Goal: Transaction & Acquisition: Purchase product/service

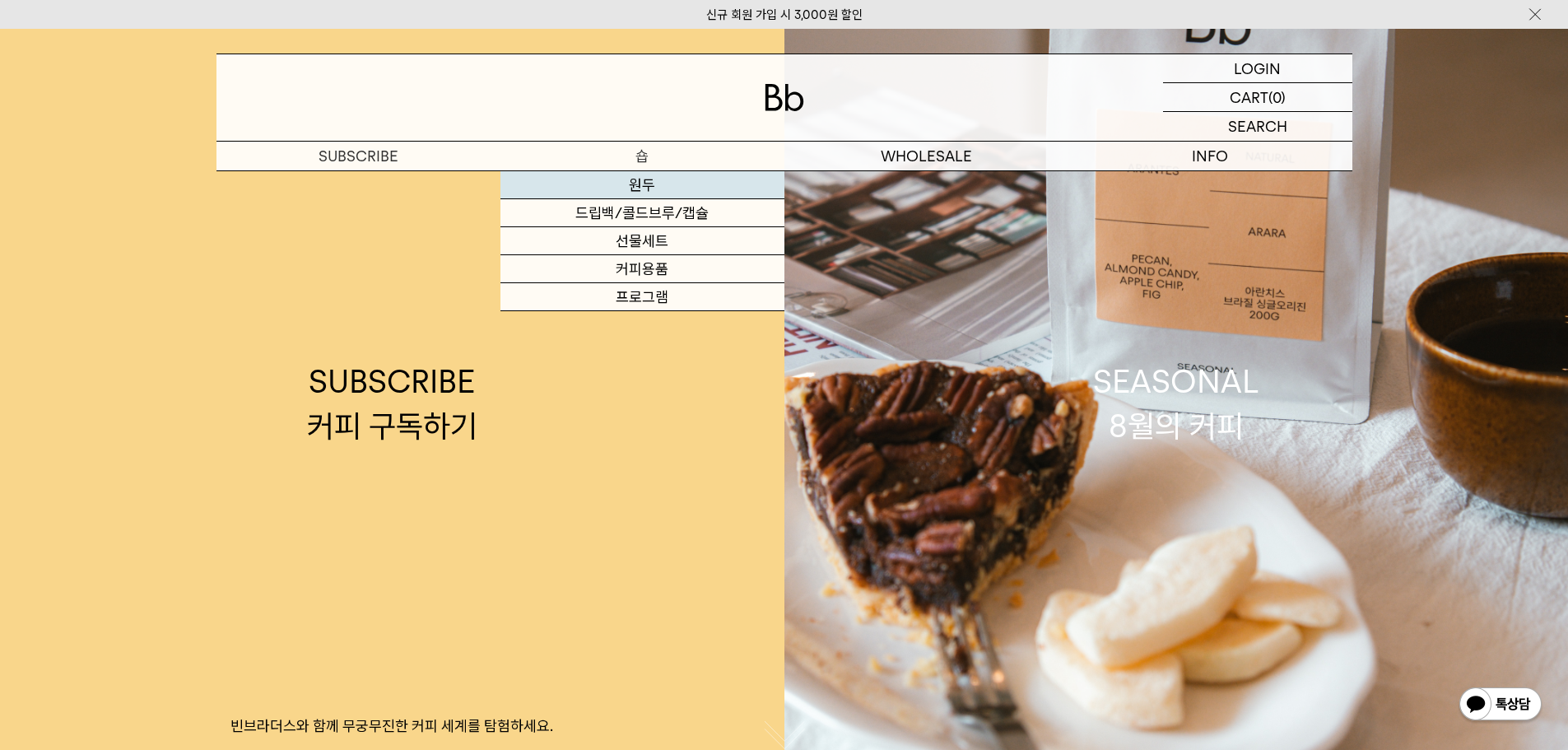
click at [658, 176] on link "원두" at bounding box center [642, 184] width 284 height 28
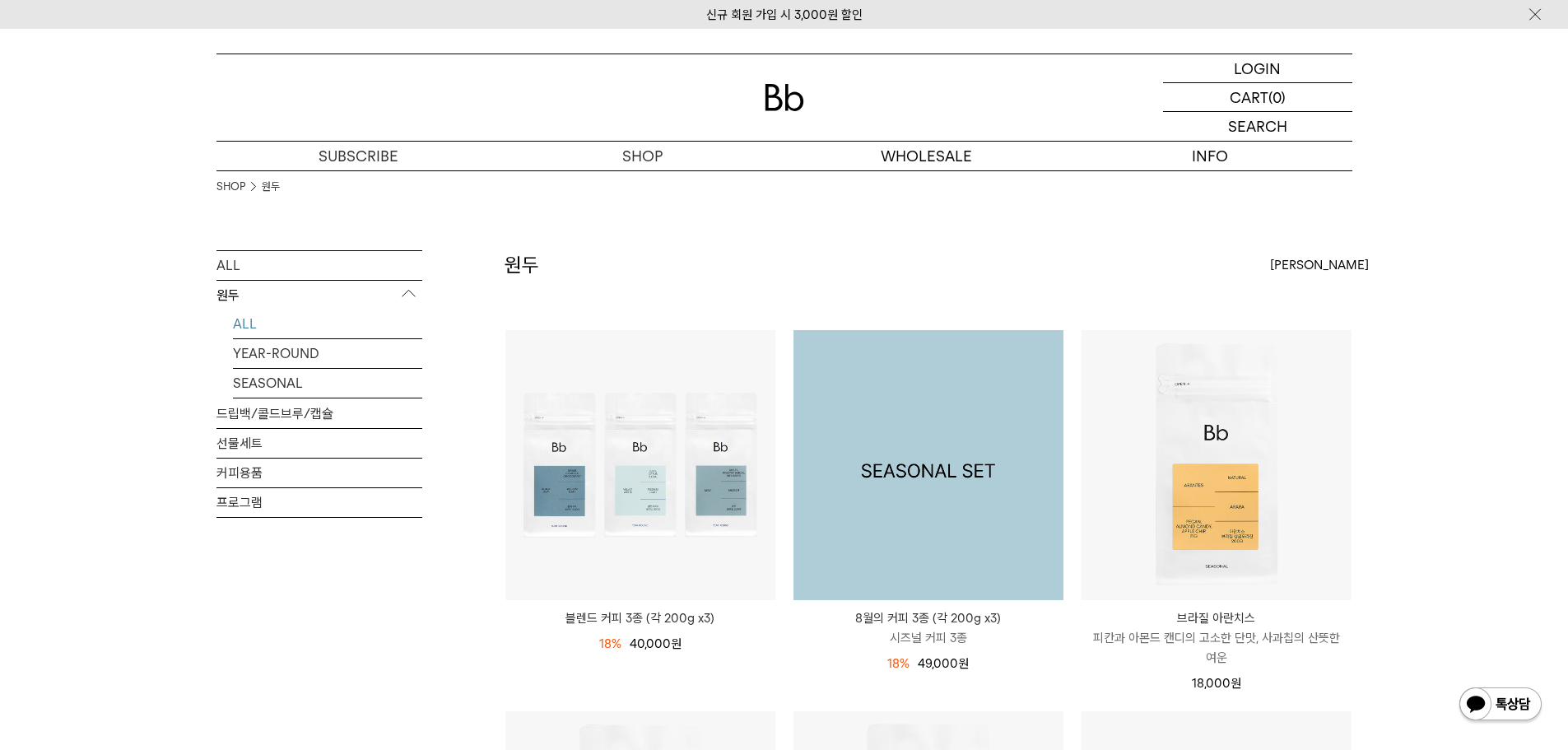
click at [863, 497] on img at bounding box center [929, 465] width 270 height 270
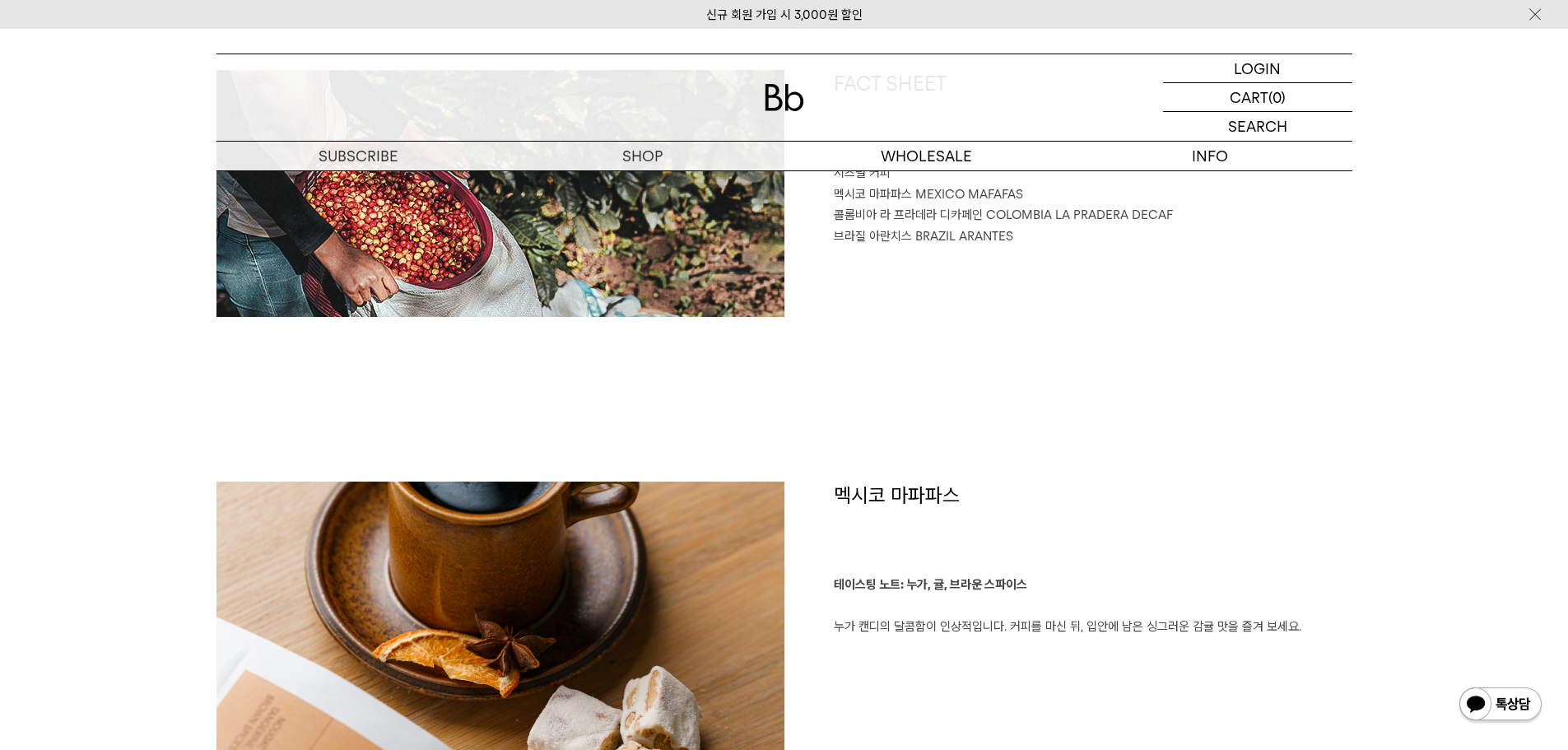
scroll to position [1152, 0]
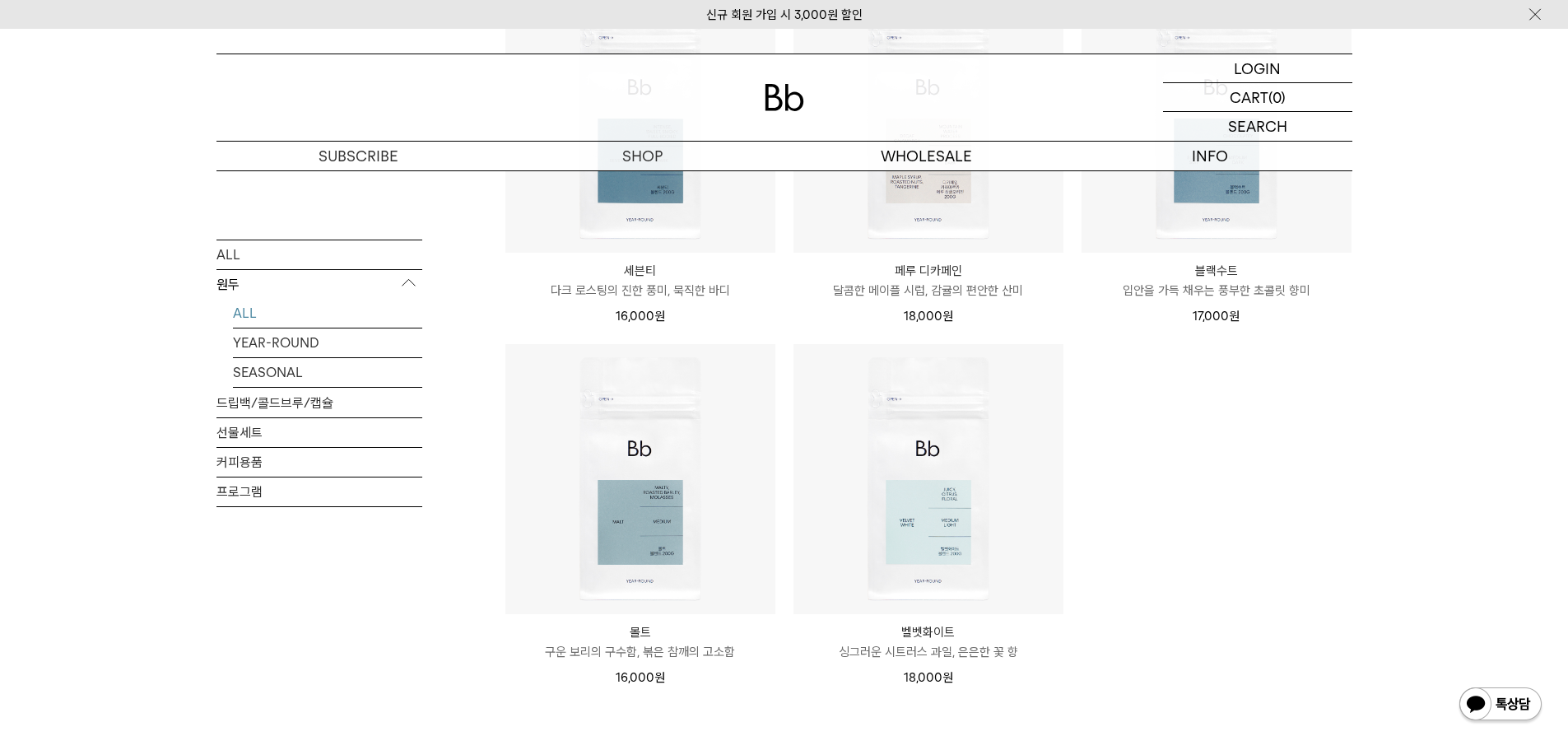
scroll to position [1069, 0]
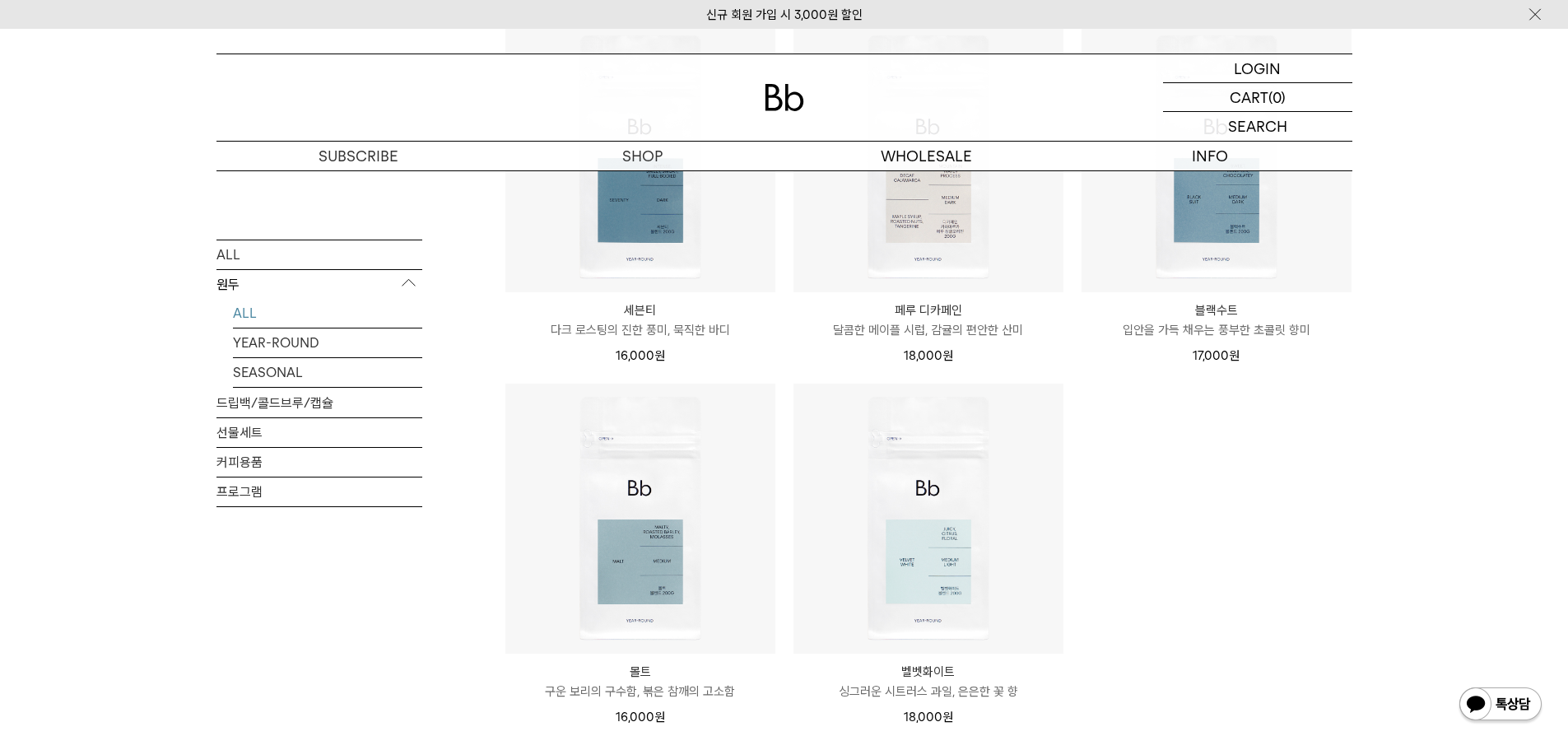
click at [0, 0] on img at bounding box center [0, 0] width 0 height 0
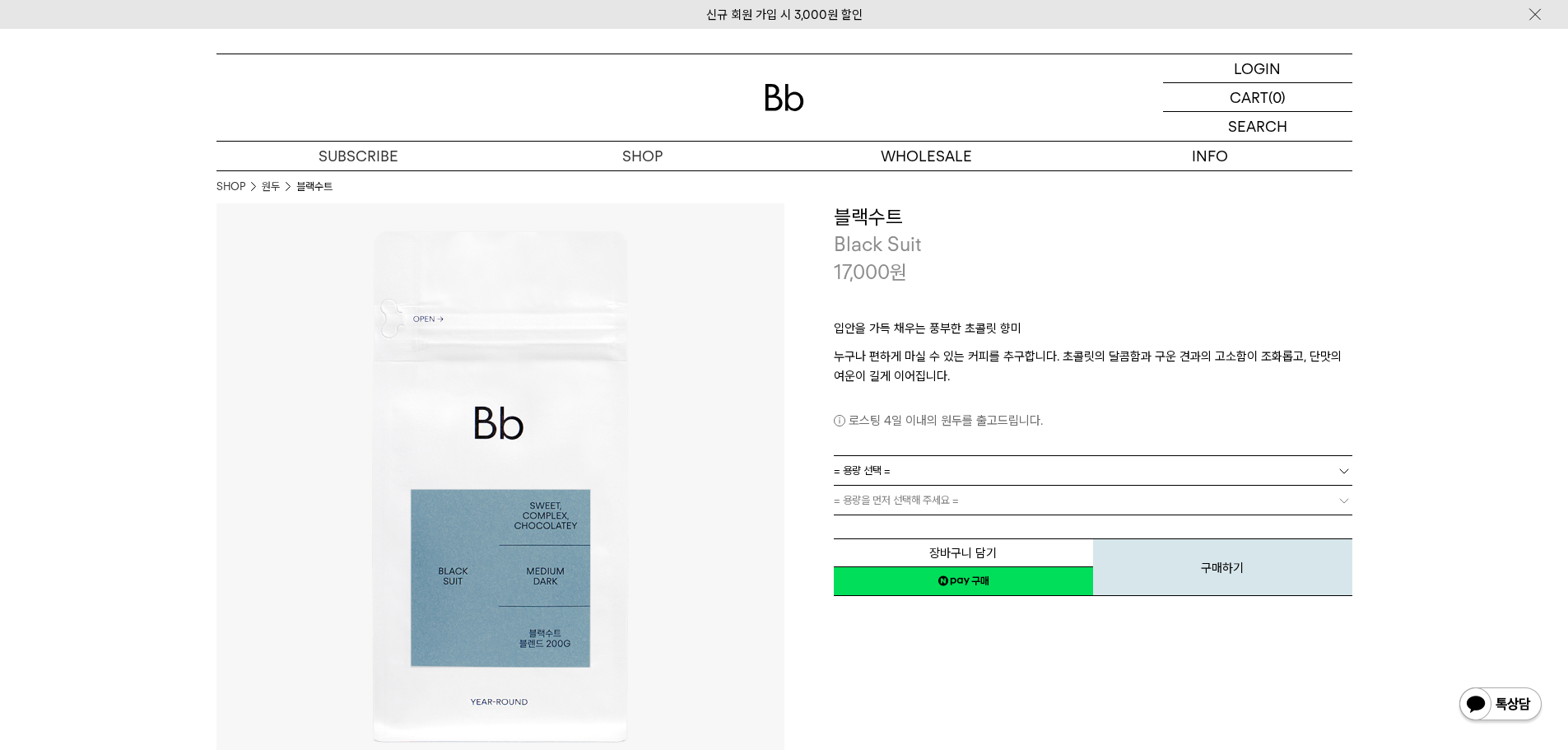
click at [1022, 476] on link "= 용량 선택 =" at bounding box center [1093, 471] width 518 height 29
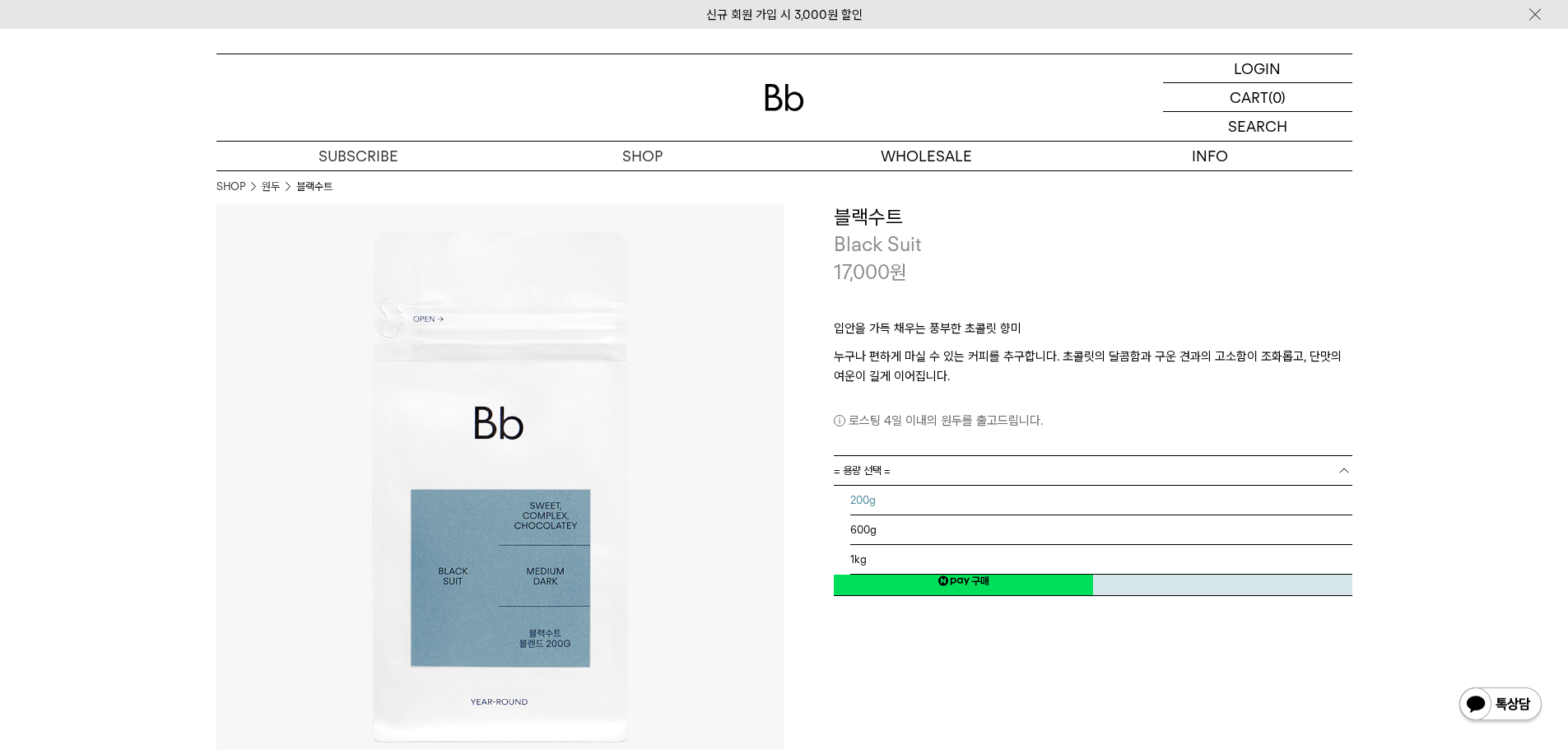
click at [1029, 496] on li "200g" at bounding box center [1101, 500] width 502 height 30
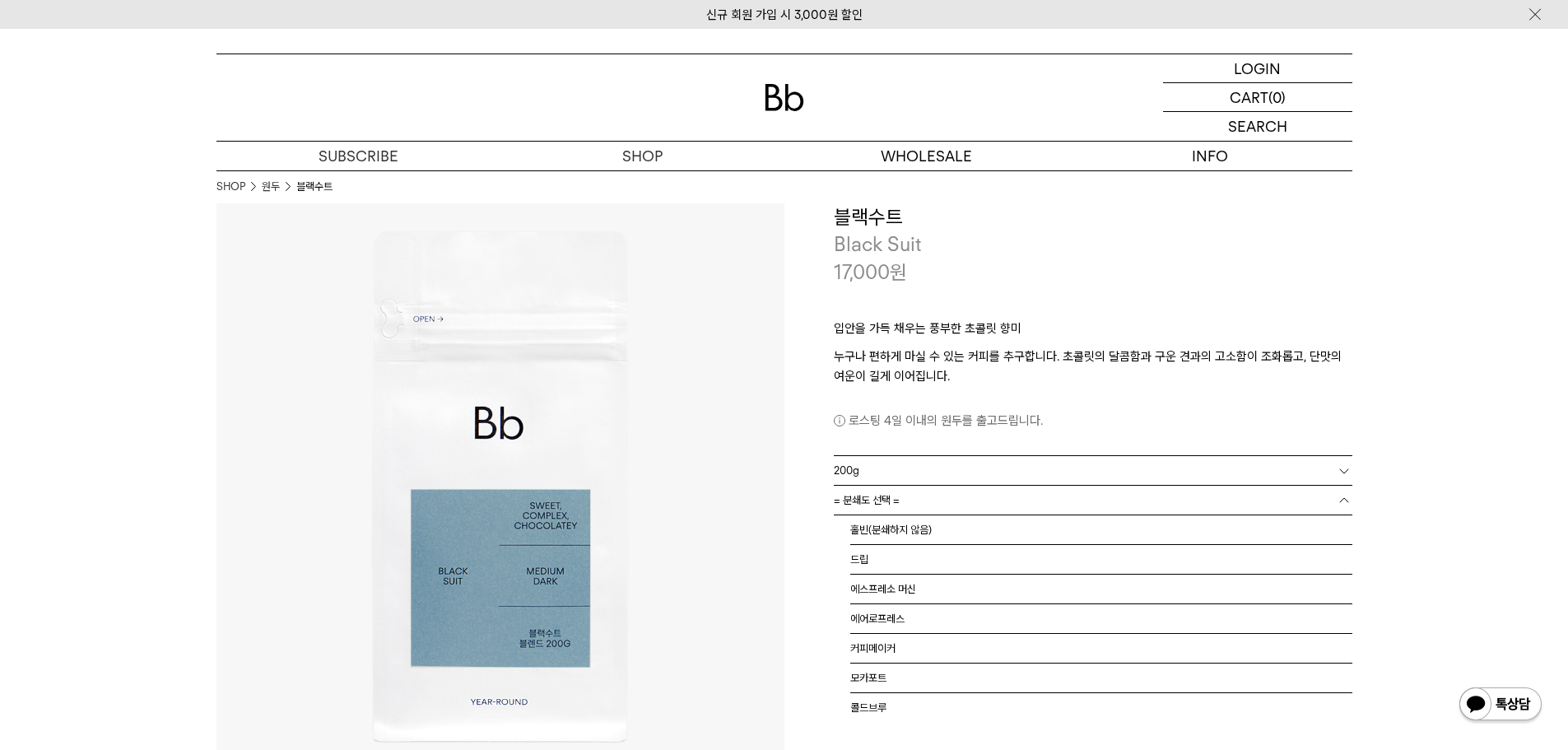
click at [1171, 492] on link "= 분쇄도 선택 =" at bounding box center [1093, 500] width 518 height 29
click at [1152, 535] on li "홀빈(분쇄하지 않음)" at bounding box center [1101, 529] width 502 height 30
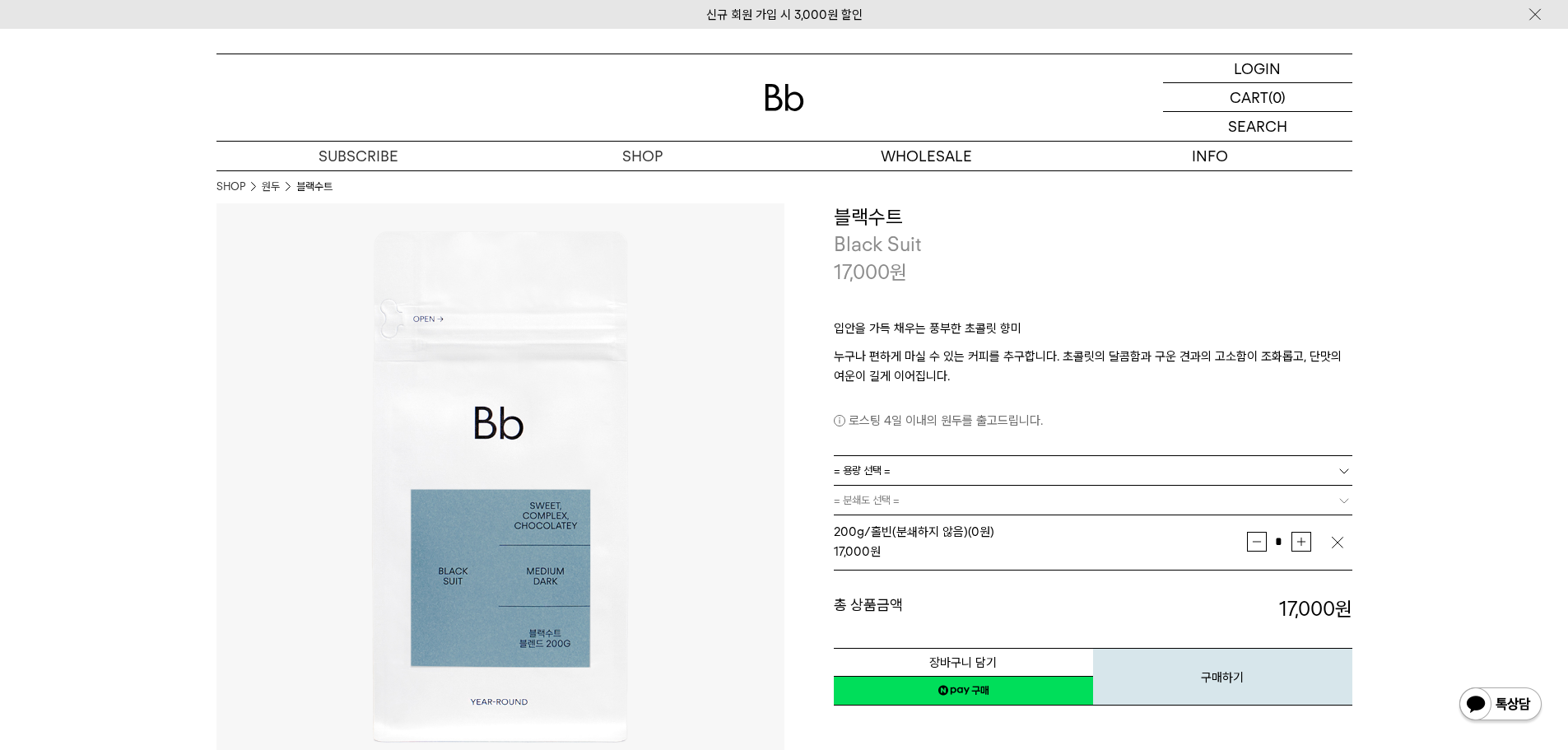
click at [1300, 540] on button "증가" at bounding box center [1301, 541] width 20 height 20
click at [1302, 539] on button "증가" at bounding box center [1301, 541] width 20 height 20
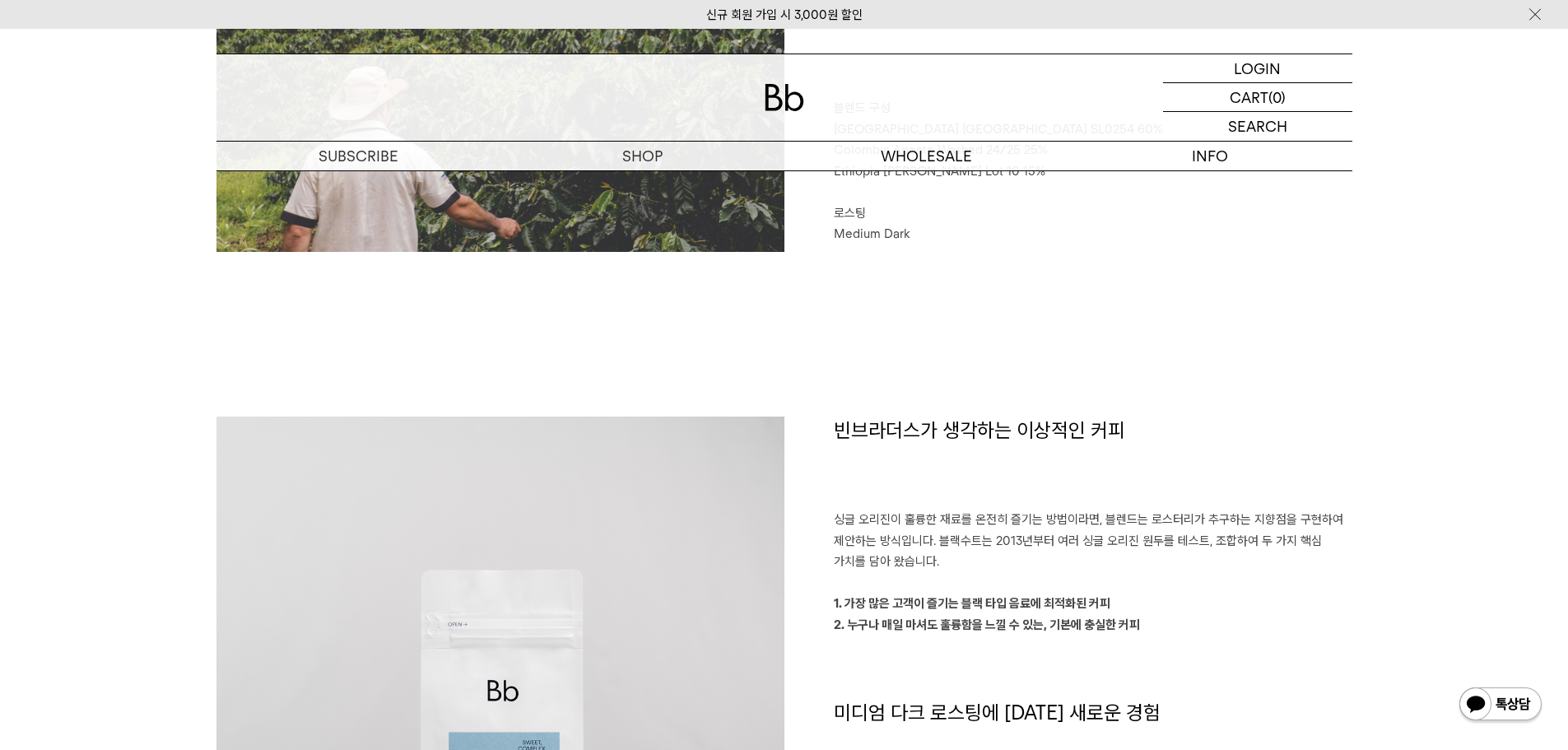
scroll to position [1317, 0]
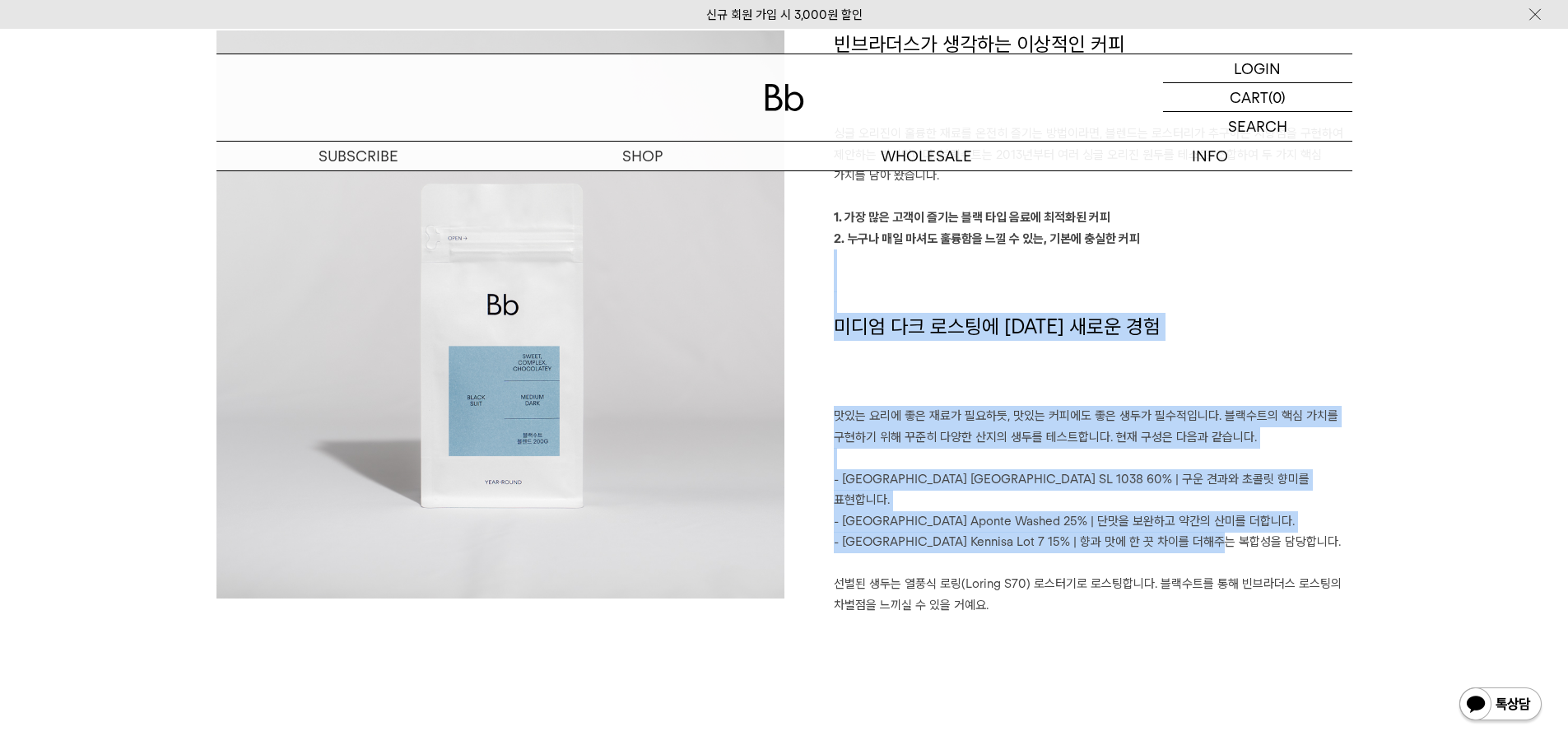
drag, startPoint x: 893, startPoint y: 276, endPoint x: 1216, endPoint y: 522, distance: 406.0
click at [1216, 522] on div "빈브라더스가 생각하는 이상적인 커피 싱글 오리진이 훌륭한 재료를 온전히 즐기는 방법이라면, 블렌드는 로스터리가 추구하는 지향점을 구현하여 제안…" at bounding box center [1068, 334] width 568 height 606
click at [1216, 532] on p "- Ethiopia Kennisa Lot 7 15% | 향과 맛에 한 끗 차이를 더해주는 복합성을 담당합니다." at bounding box center [1093, 542] width 518 height 21
drag, startPoint x: 1213, startPoint y: 373, endPoint x: 1248, endPoint y: 510, distance: 141.4
click at [1248, 510] on div "빈브라더스가 생각하는 이상적인 커피 싱글 오리진이 훌륭한 재료를 온전히 즐기는 방법이라면, 블렌드는 로스터리가 추구하는 지향점을 구현하여 제안…" at bounding box center [1068, 334] width 568 height 606
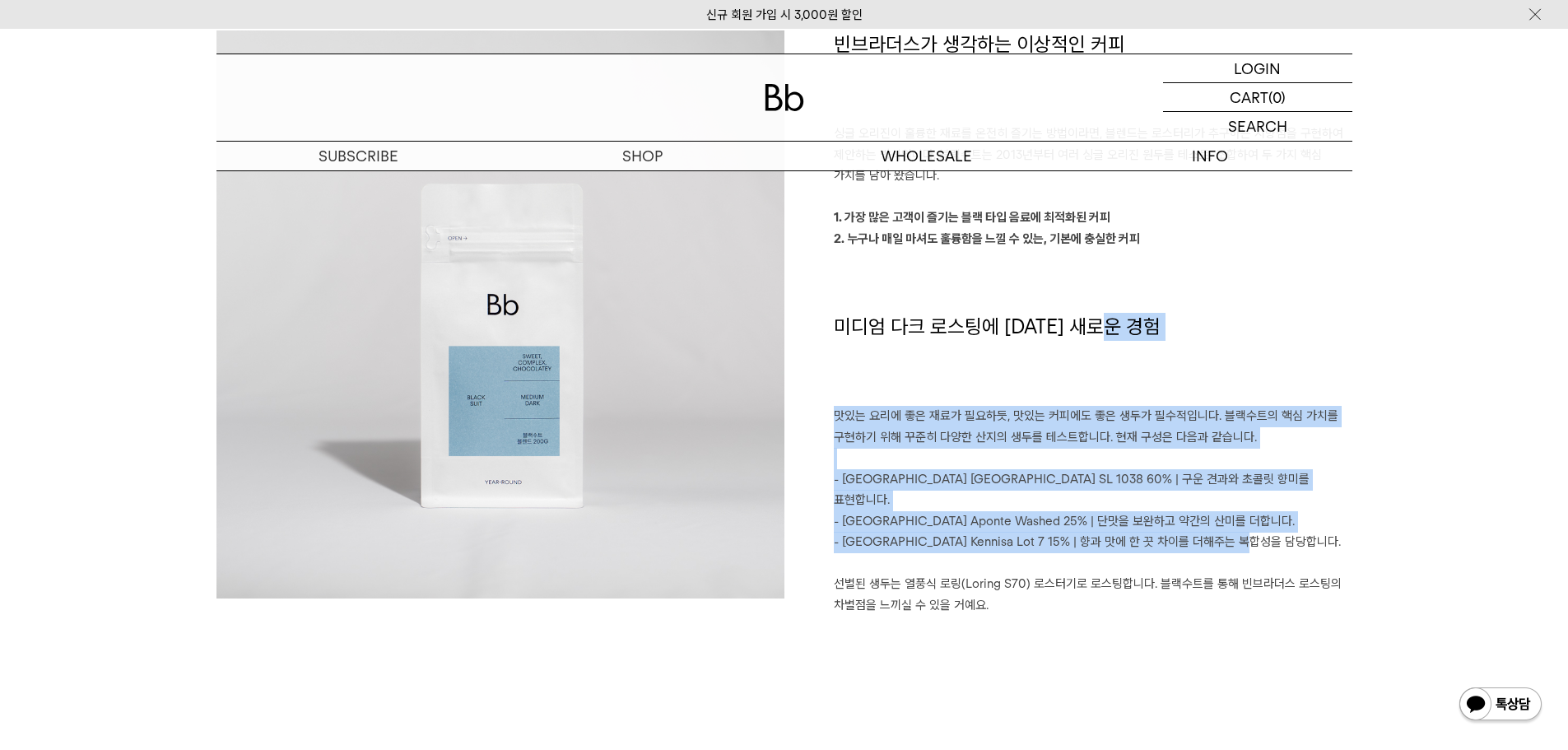
click at [1248, 532] on p "- Ethiopia Kennisa Lot 7 15% | 향과 맛에 한 끗 차이를 더해주는 복합성을 담당합니다." at bounding box center [1093, 542] width 518 height 21
drag, startPoint x: 1327, startPoint y: 523, endPoint x: 1158, endPoint y: 410, distance: 203.3
click at [1084, 392] on div "빈브라더스가 생각하는 이상적인 커피 싱글 오리진이 훌륭한 재료를 온전히 즐기는 방법이라면, 블렌드는 로스터리가 추구하는 지향점을 구현하여 제안…" at bounding box center [1068, 334] width 568 height 606
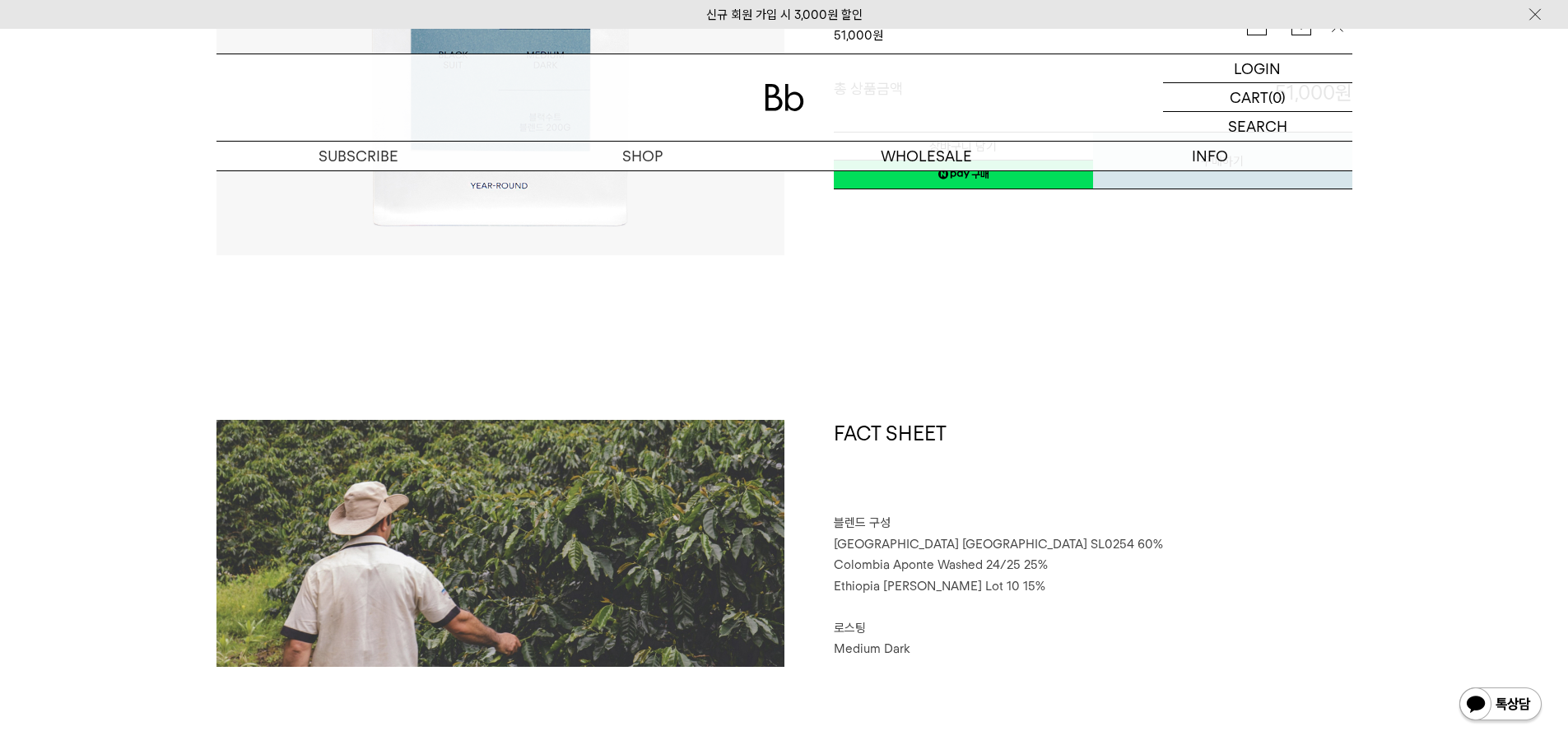
scroll to position [0, 0]
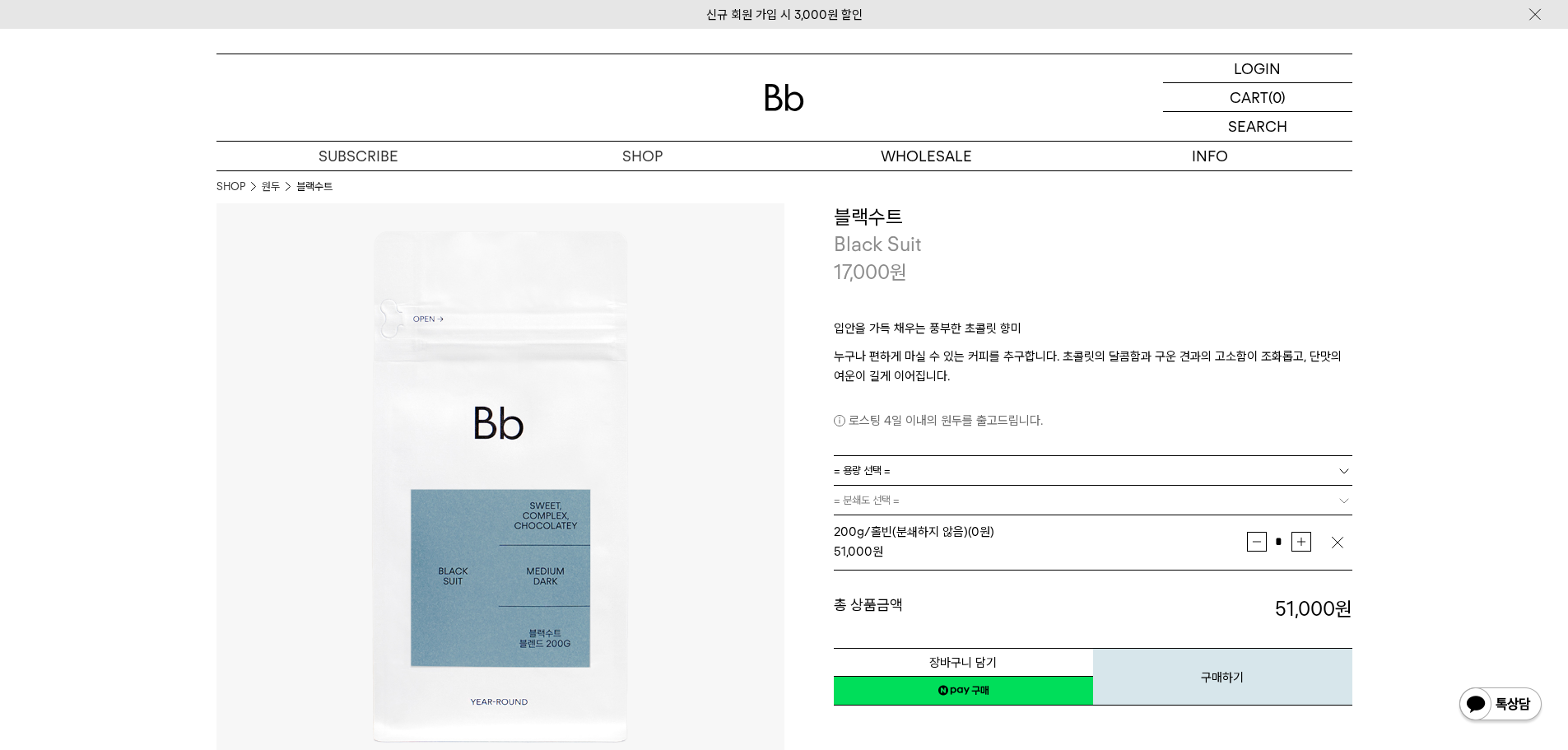
click at [1251, 549] on button "감소" at bounding box center [1257, 541] width 20 height 20
type input "*"
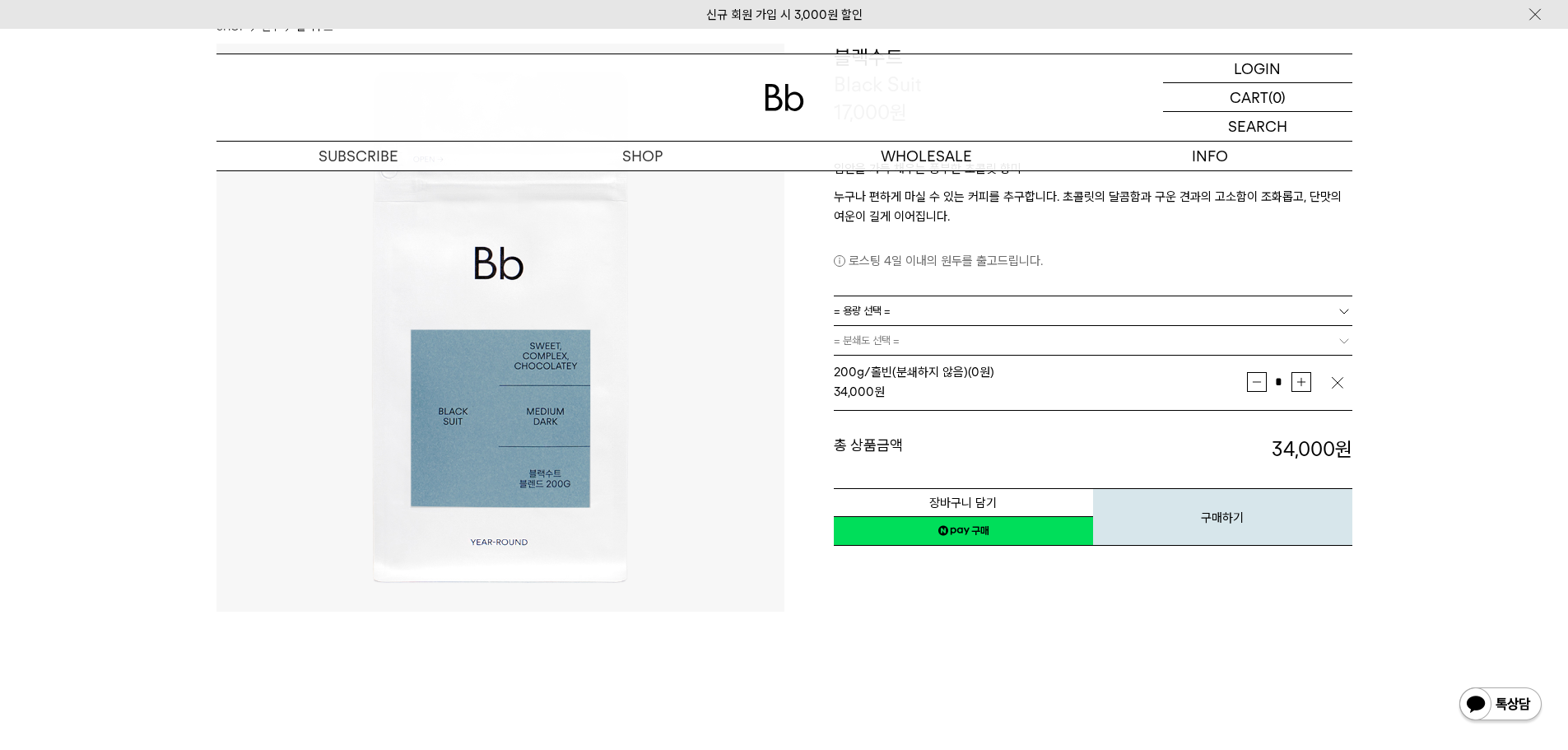
scroll to position [165, 0]
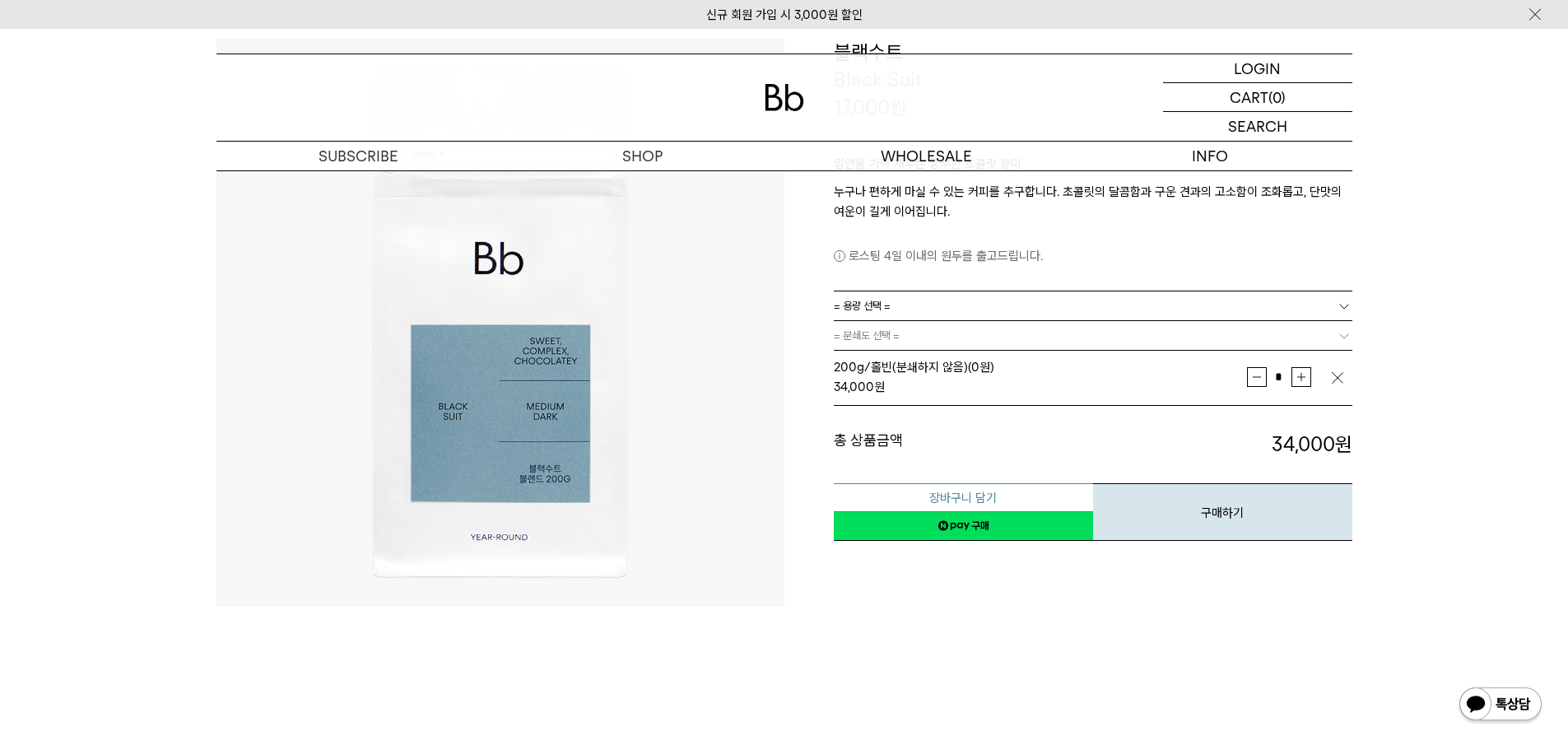
click at [988, 497] on button "장바구니 담기" at bounding box center [963, 498] width 259 height 29
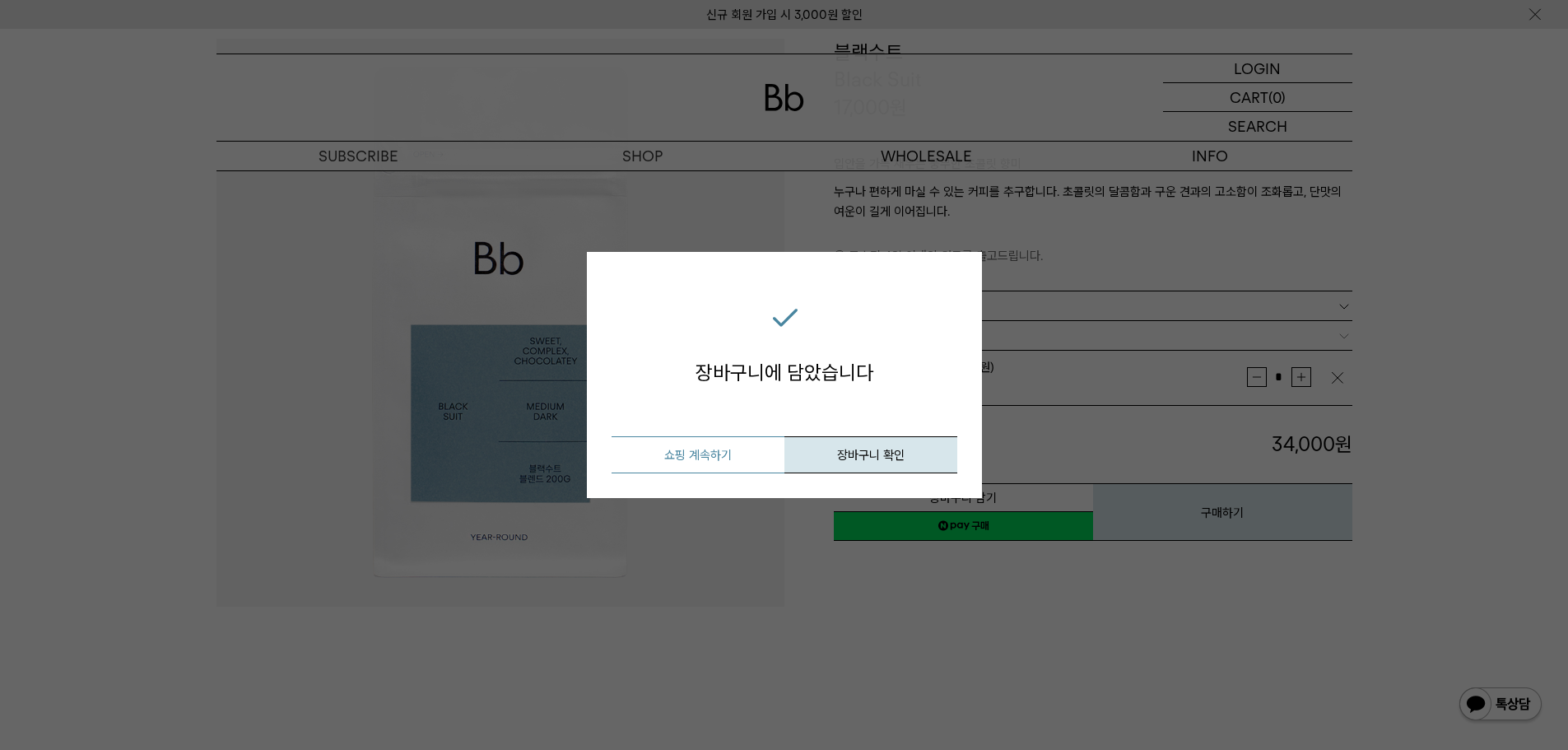
click at [724, 452] on button "쇼핑 계속하기" at bounding box center [698, 454] width 173 height 37
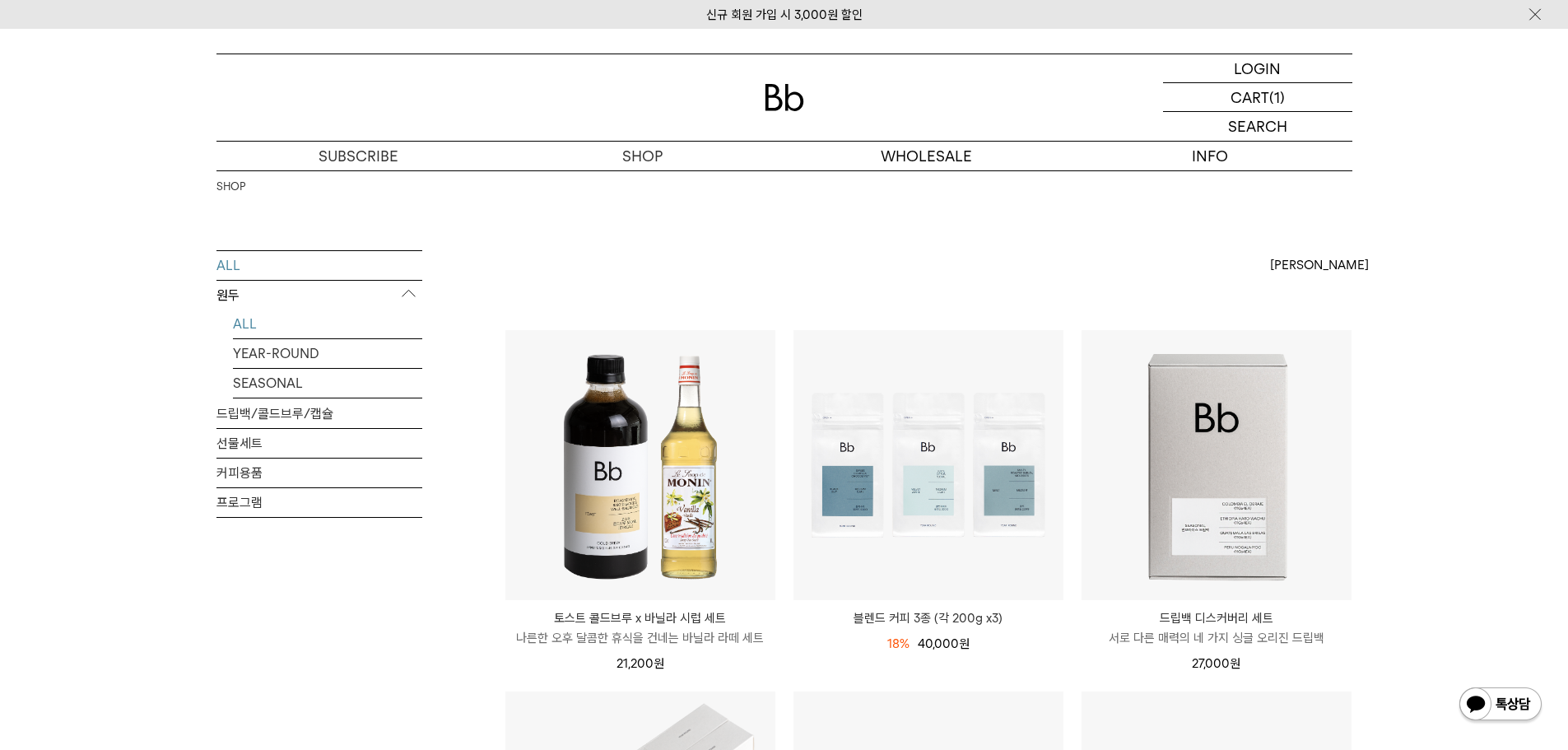
click at [252, 315] on link "ALL" at bounding box center [327, 324] width 190 height 29
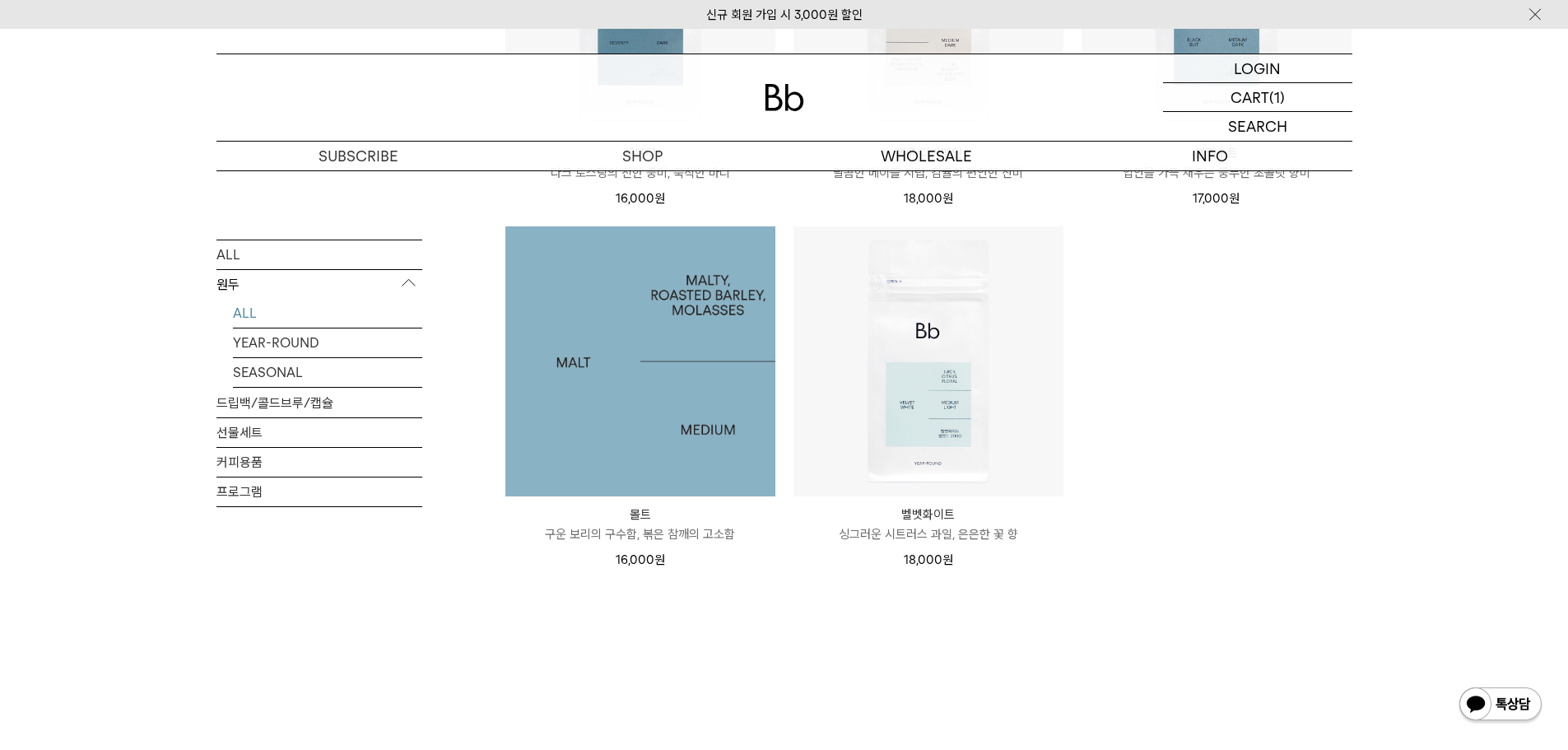
scroll to position [1234, 0]
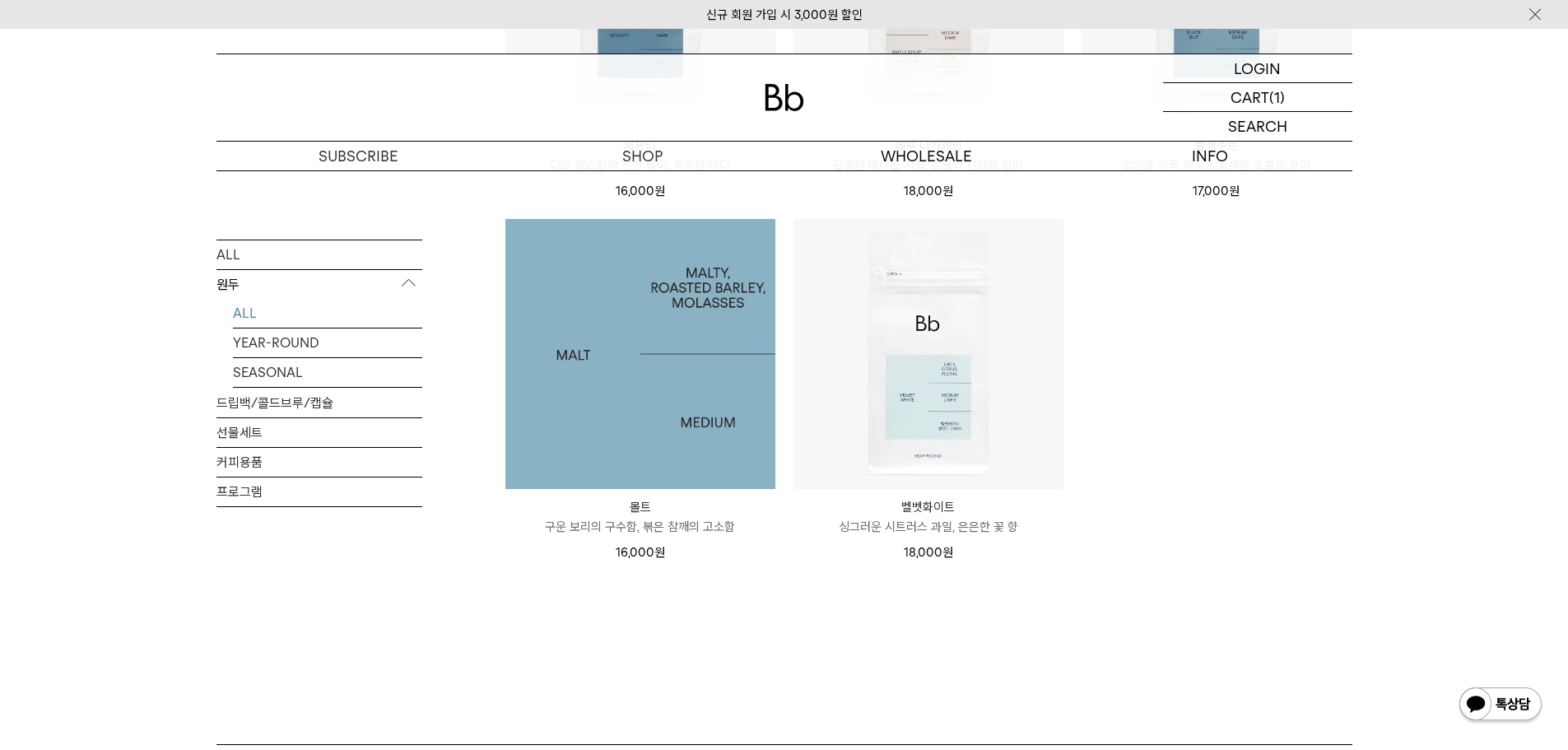
click at [645, 420] on img at bounding box center [641, 354] width 270 height 270
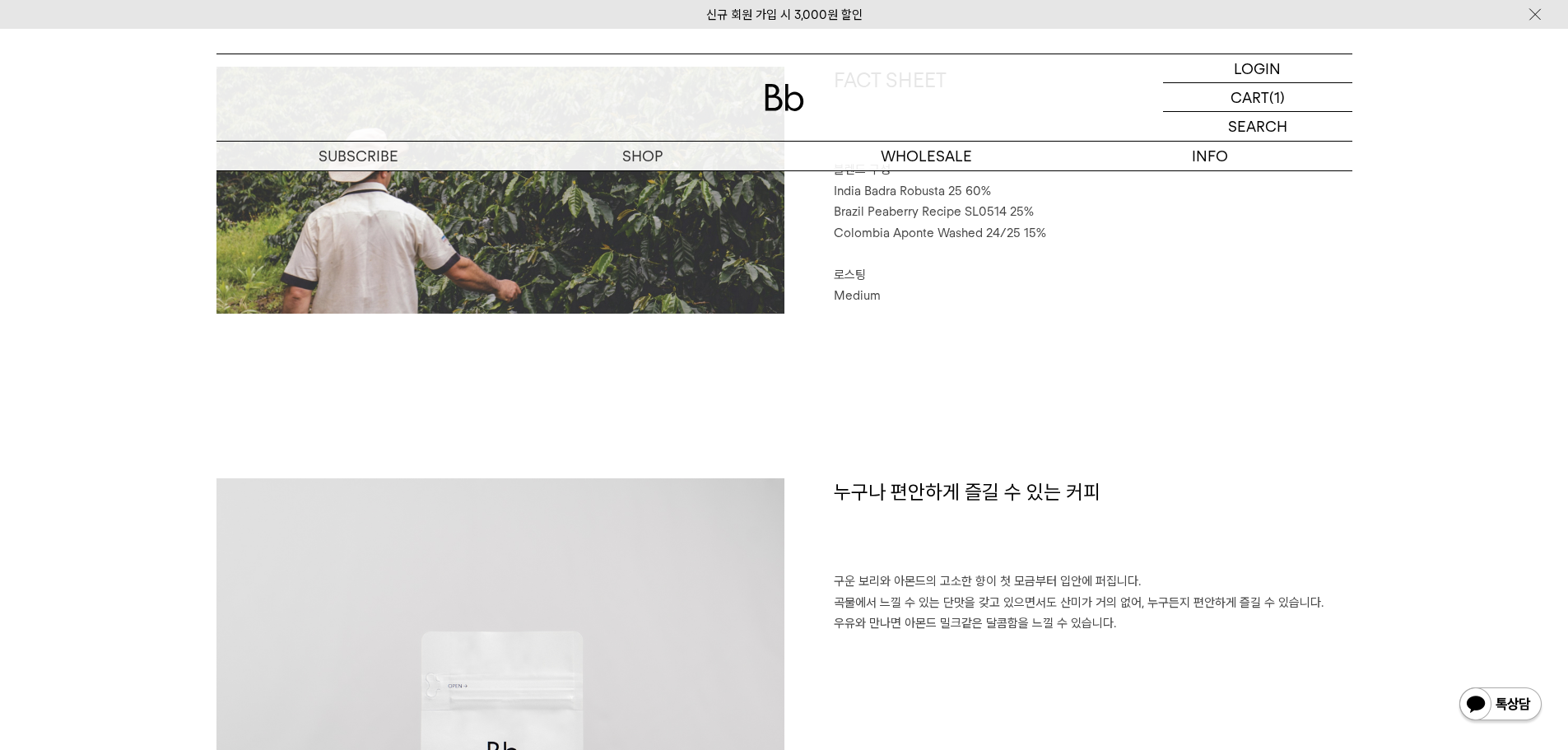
scroll to position [987, 0]
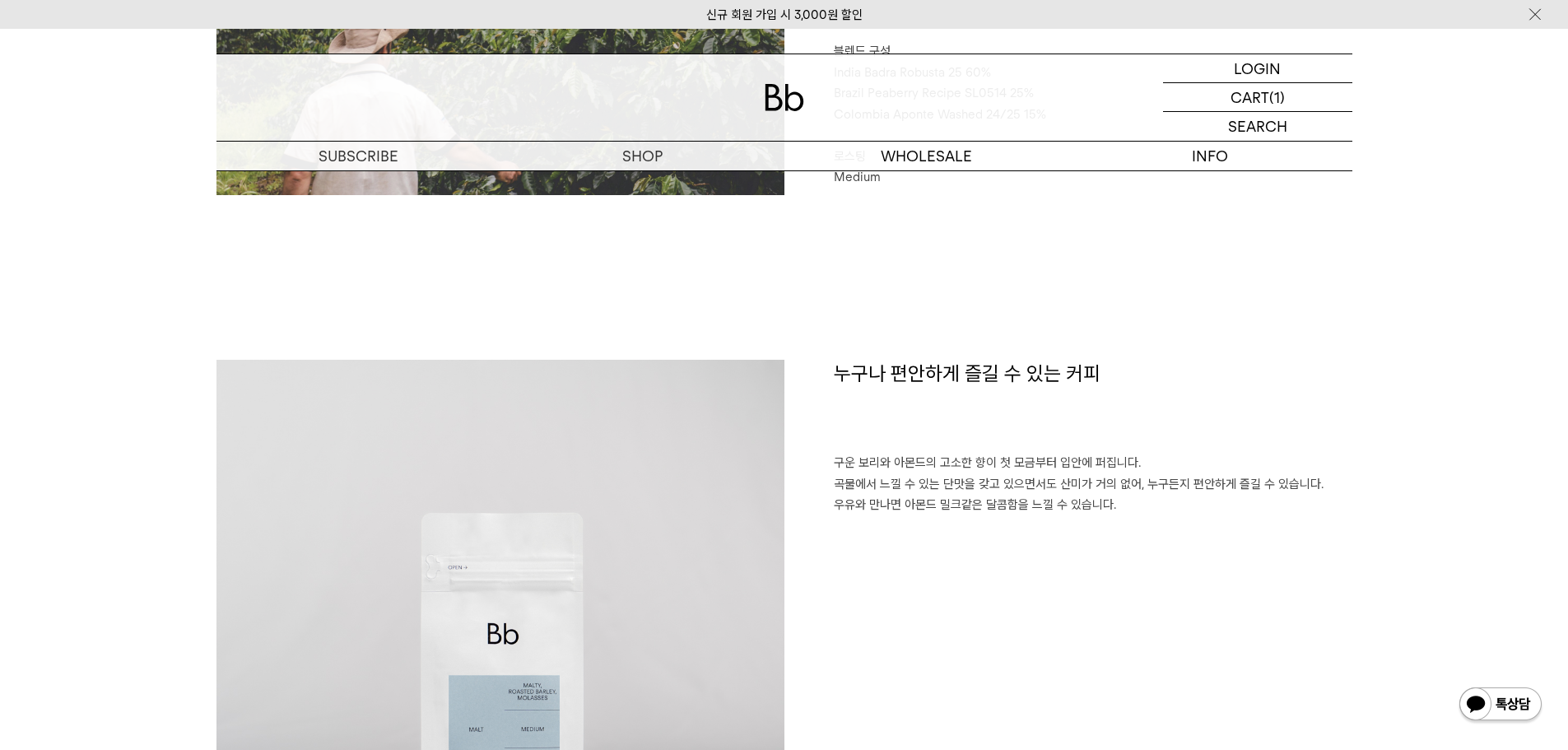
drag, startPoint x: 841, startPoint y: 465, endPoint x: 1168, endPoint y: 516, distance: 331.0
click at [1168, 516] on div "누구나 편안하게 즐길 수 있는 커피 구운 보리와 아몬드의 고소한 향이 첫 모금부터 입안에 퍼집니다. 곡물에서 느낄 수 있는 단맛을 갖고 있으면…" at bounding box center [1068, 643] width 568 height 567
click at [1169, 517] on div "누구나 편안하게 즐길 수 있는 커피 구운 보리와 아몬드의 고소한 향이 첫 모금부터 입안에 퍼집니다. 곡물에서 느낄 수 있는 단맛을 갖고 있으면…" at bounding box center [1068, 643] width 568 height 567
drag, startPoint x: 1224, startPoint y: 527, endPoint x: 806, endPoint y: 452, distance: 424.7
click at [806, 452] on div "누구나 편안하게 즐길 수 있는 커피 구운 보리와 아몬드의 고소한 향이 첫 모금부터 입안에 퍼집니다. 곡물에서 느낄 수 있는 단맛을 갖고 있으면…" at bounding box center [1068, 643] width 568 height 567
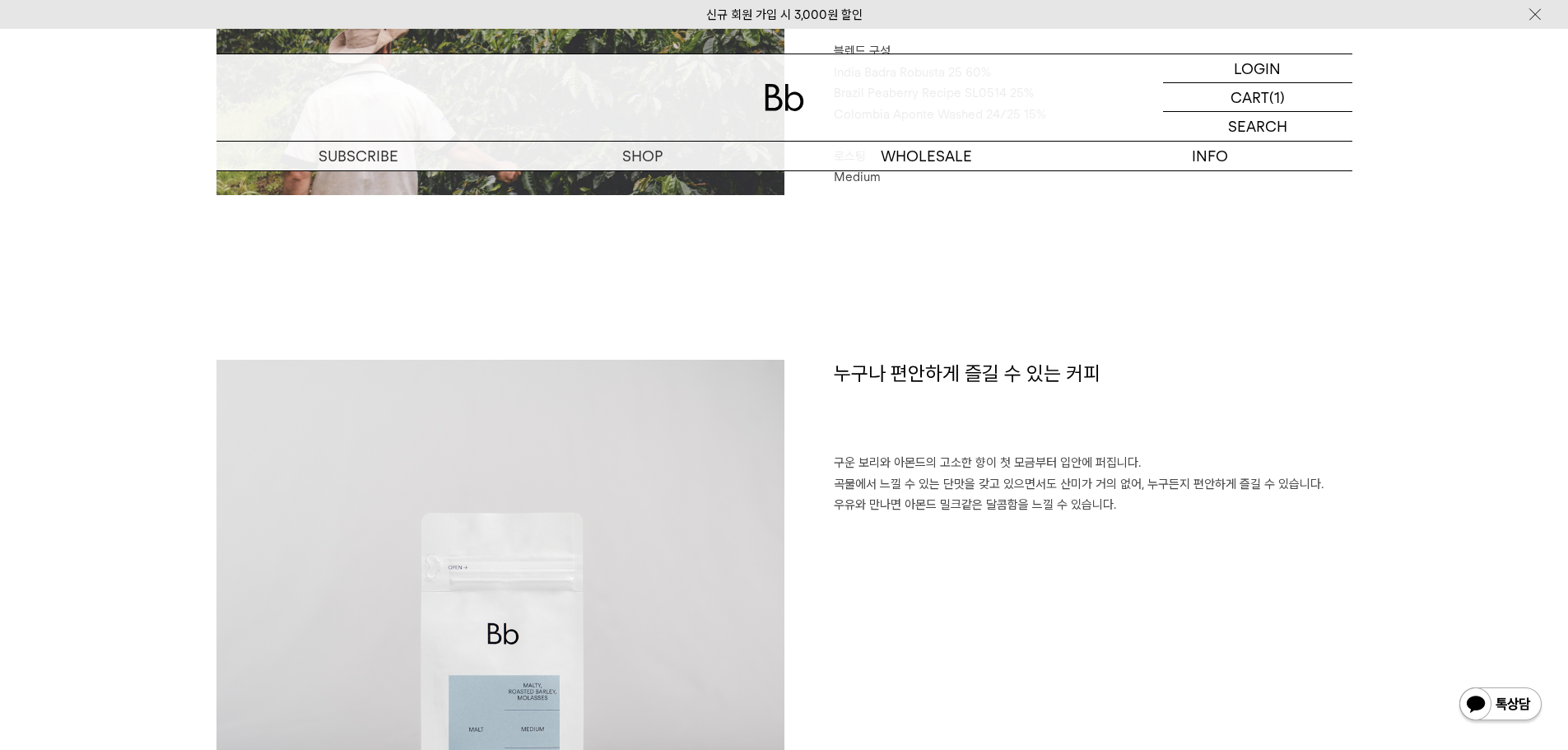
click at [1129, 485] on p "구운 보리와 아몬드의 고소한 향이 첫 모금부터 입안에 퍼집니다. 곡물에서 느낄 수 있는 단맛을 갖고 있으면서도 산미가 거의 없어, 누구든지 편…" at bounding box center [1093, 484] width 518 height 64
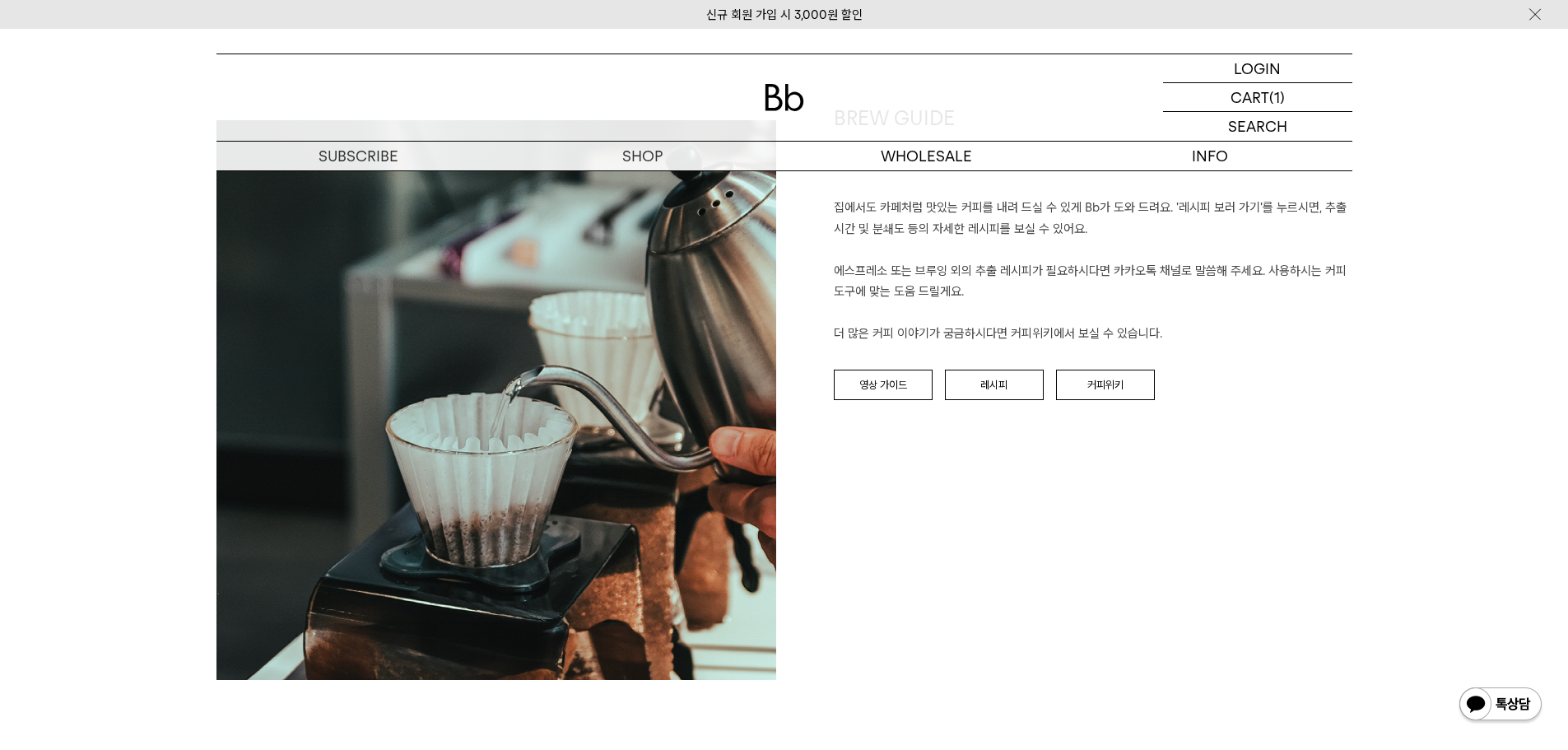
scroll to position [1892, 0]
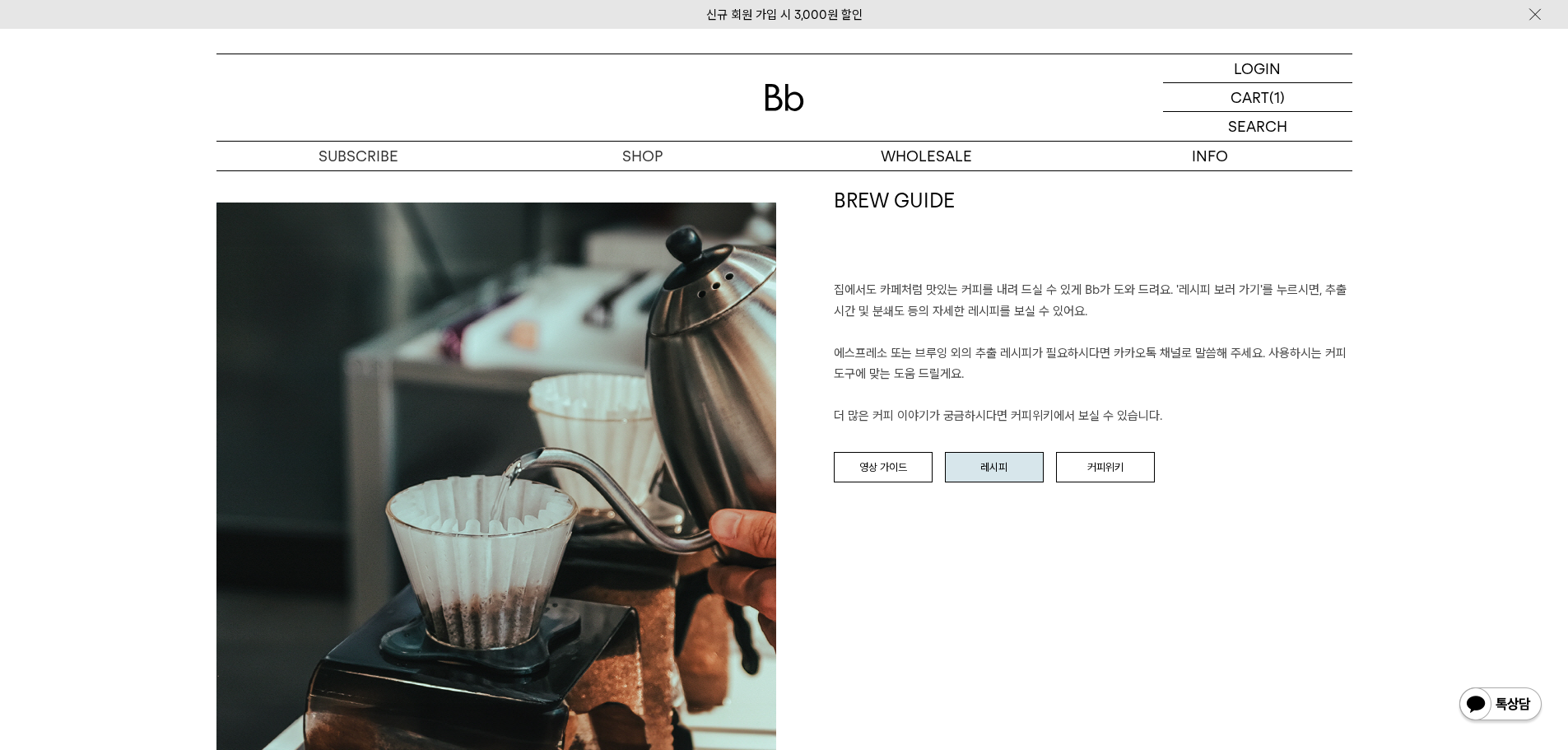
click at [989, 463] on link "레시피" at bounding box center [994, 467] width 99 height 31
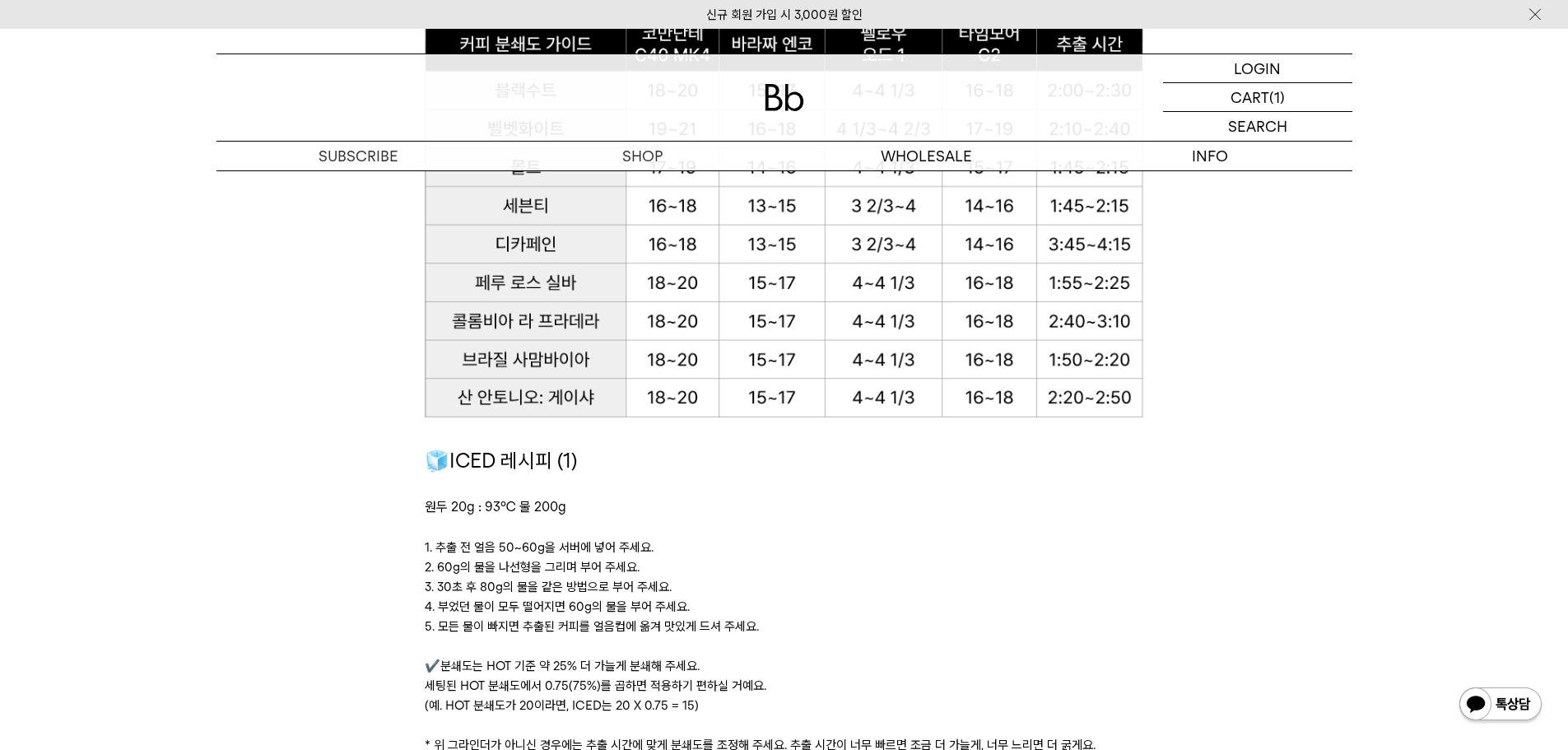
scroll to position [2057, 0]
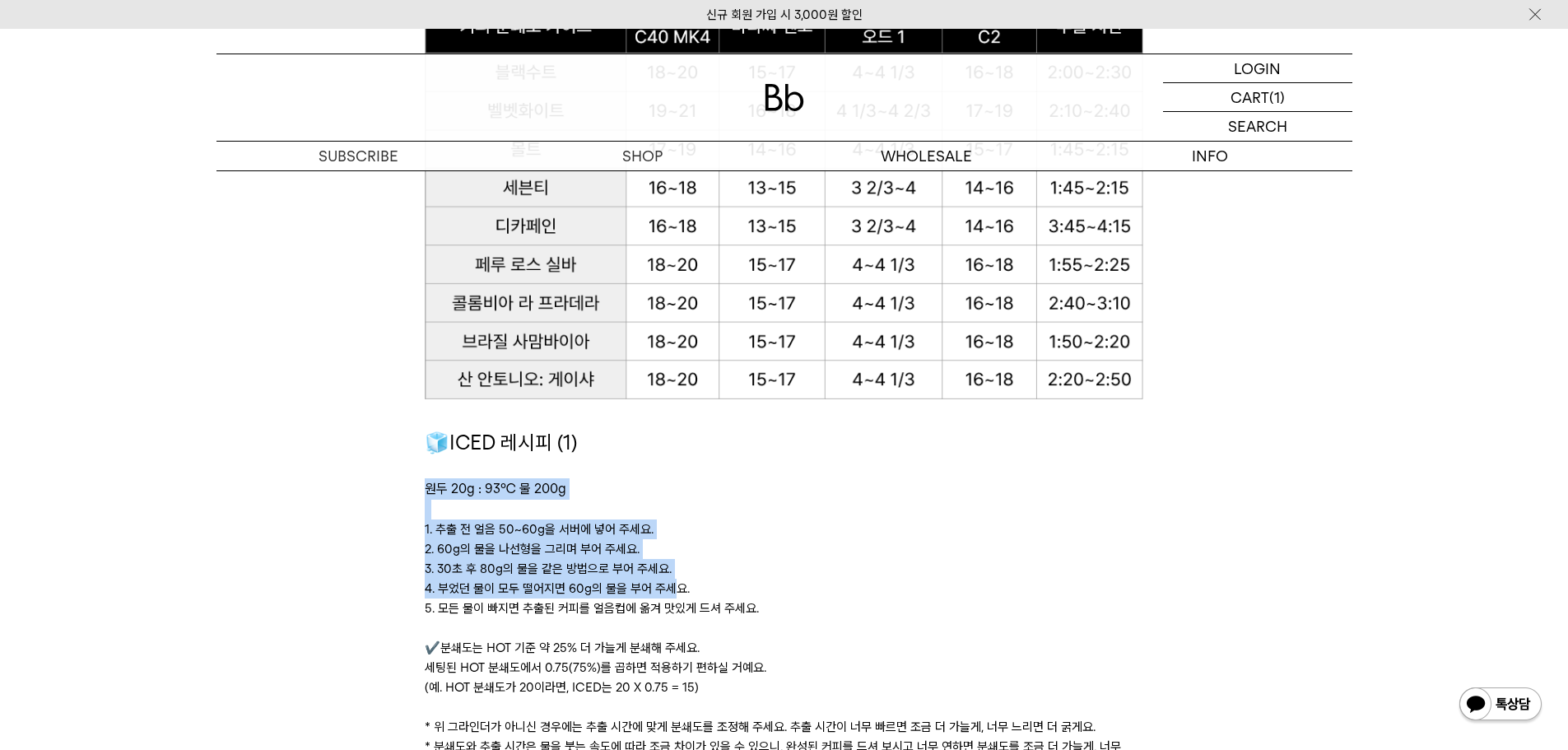
drag, startPoint x: 422, startPoint y: 482, endPoint x: 673, endPoint y: 589, distance: 272.9
click at [672, 589] on p "4. 부었던 물이 모두 떨어지면 60g의 물을 부어 주세요." at bounding box center [784, 588] width 719 height 20
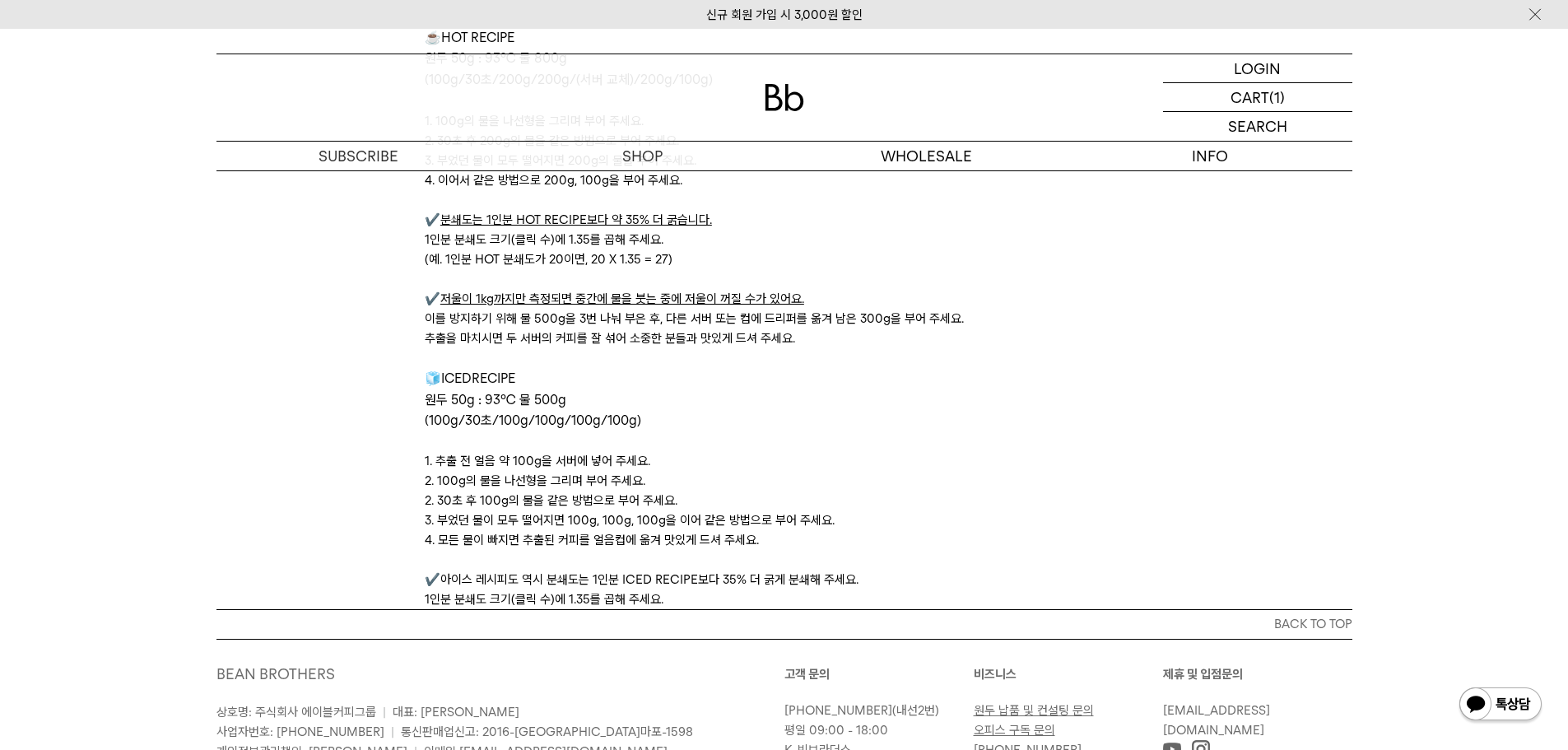
scroll to position [5504, 0]
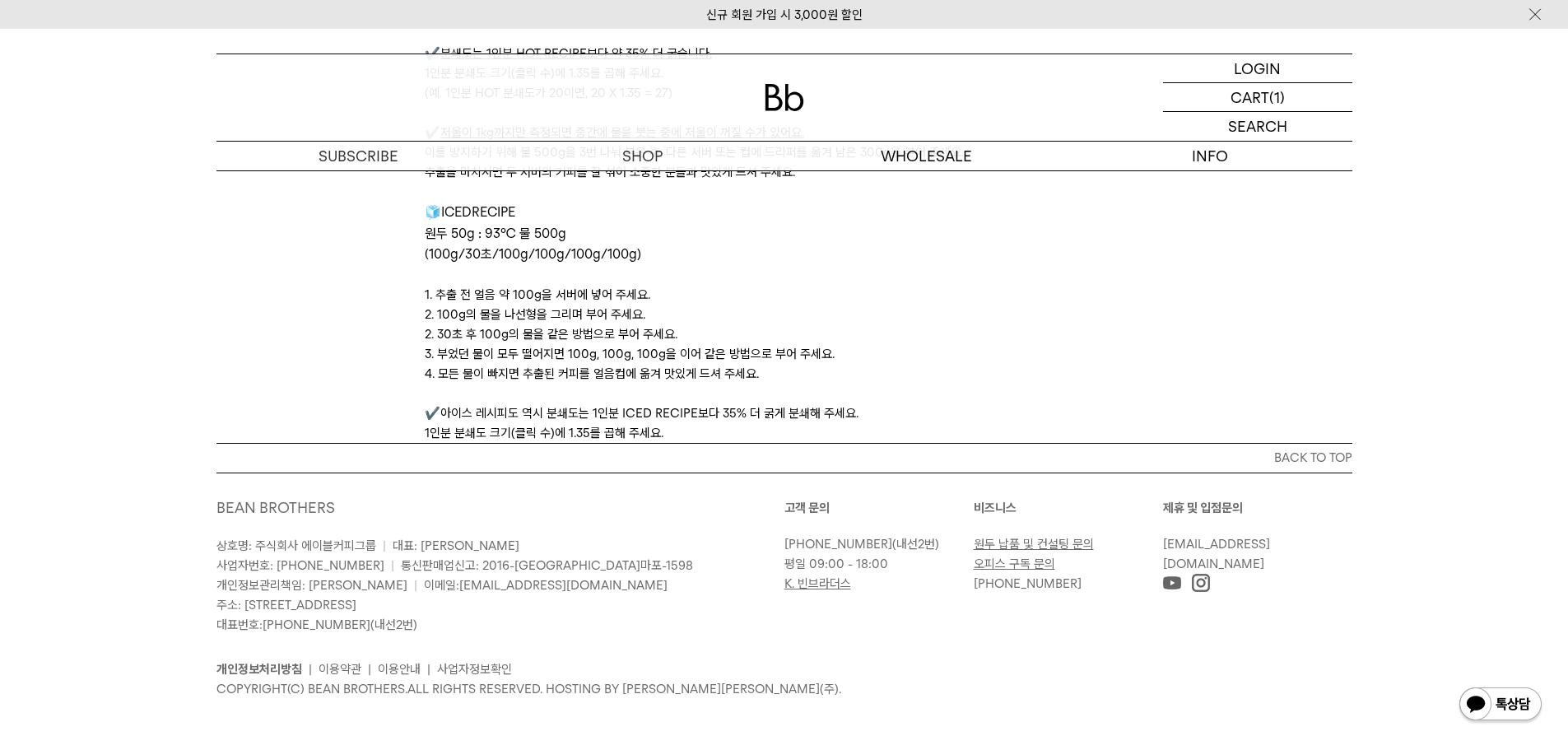
click at [1530, 708] on img at bounding box center [1501, 705] width 86 height 39
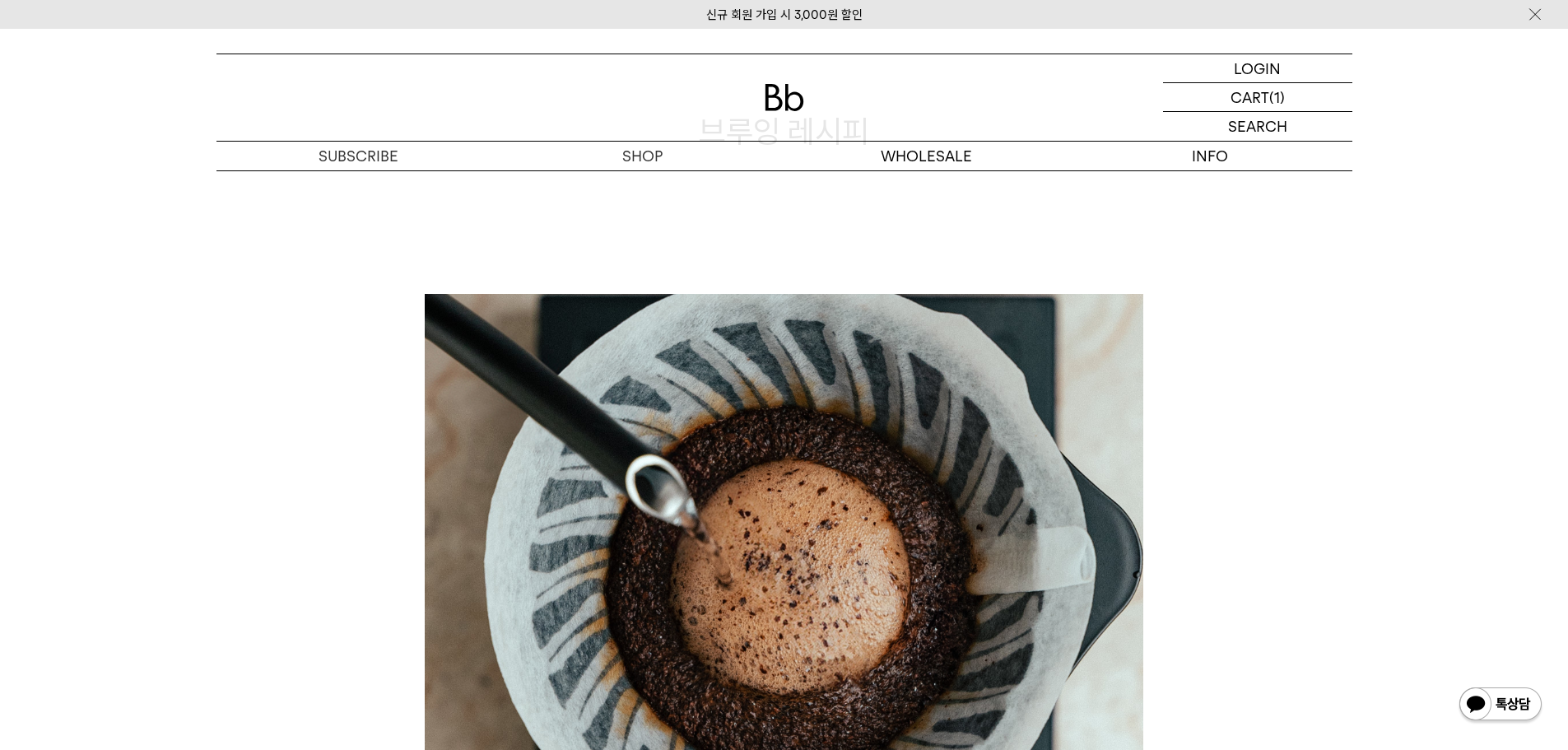
scroll to position [0, 0]
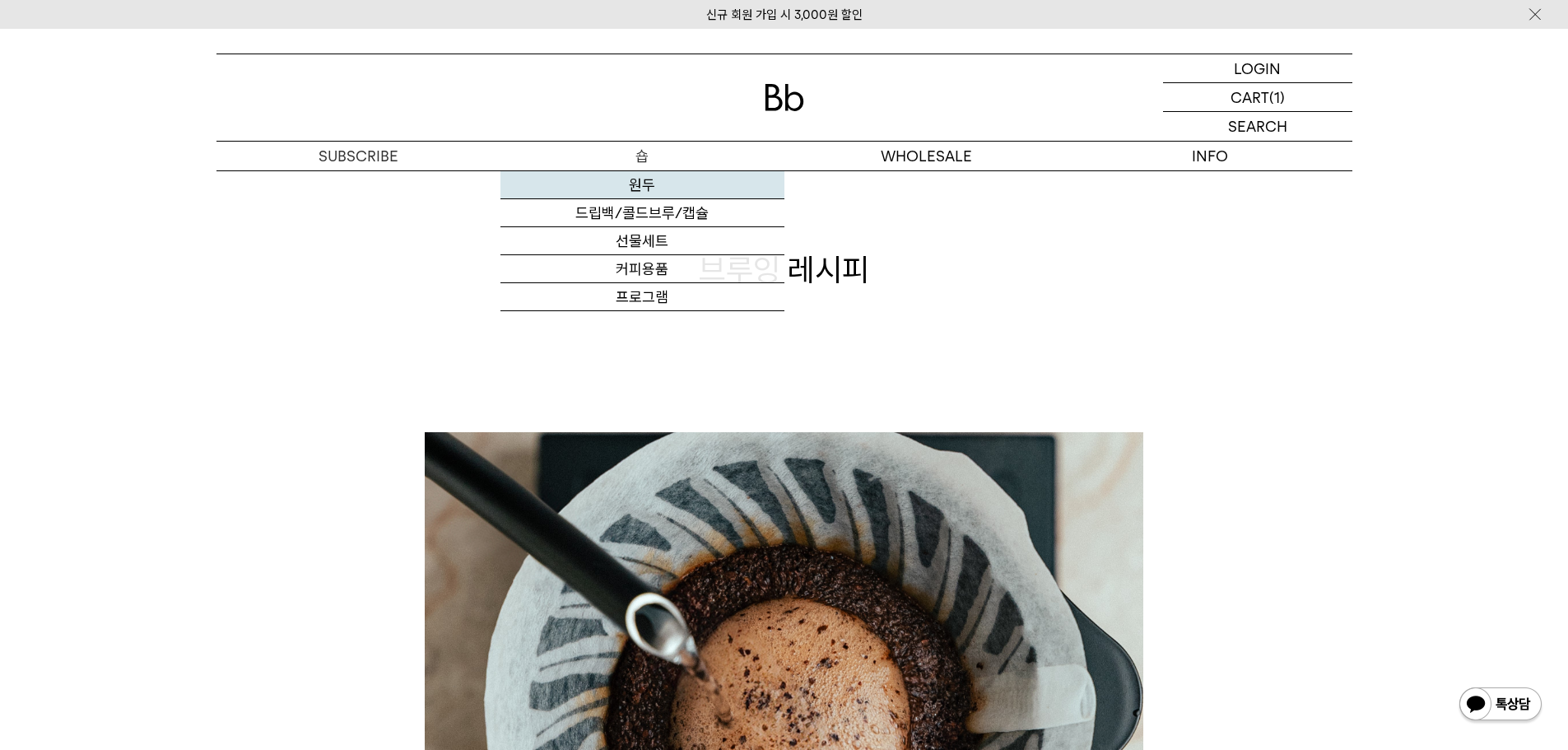
click at [642, 185] on link "원두" at bounding box center [642, 184] width 284 height 28
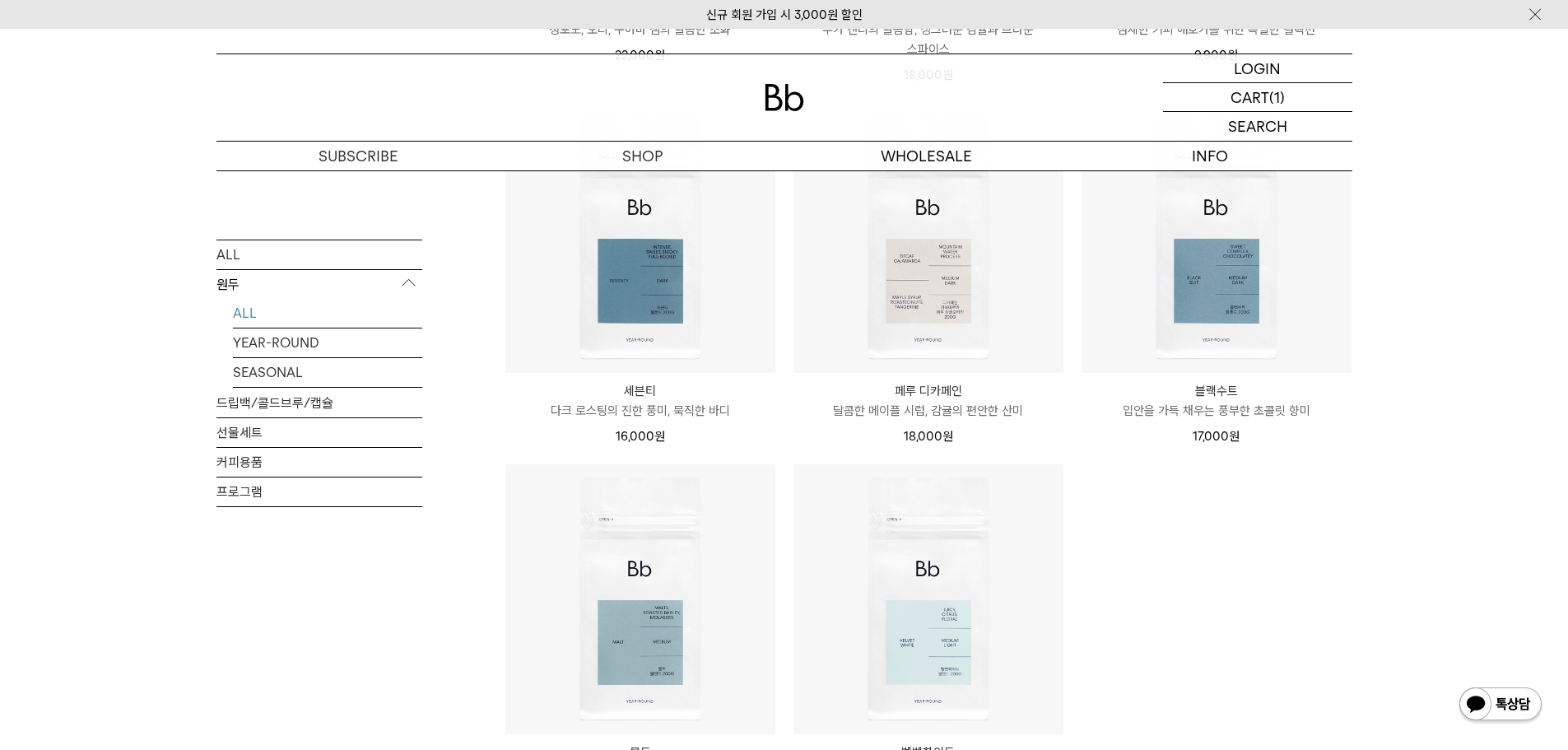
scroll to position [987, 0]
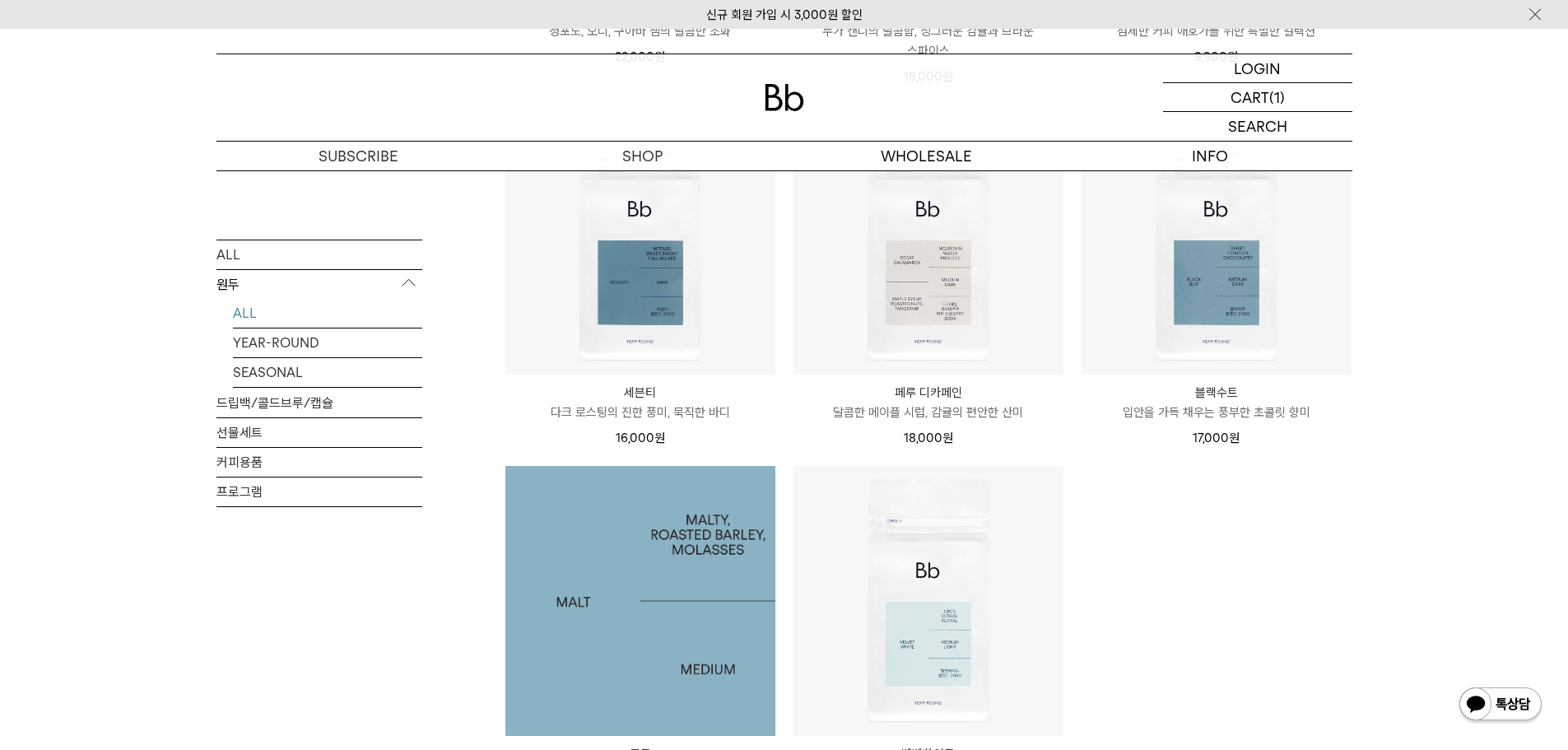
click at [603, 603] on img at bounding box center [641, 601] width 270 height 270
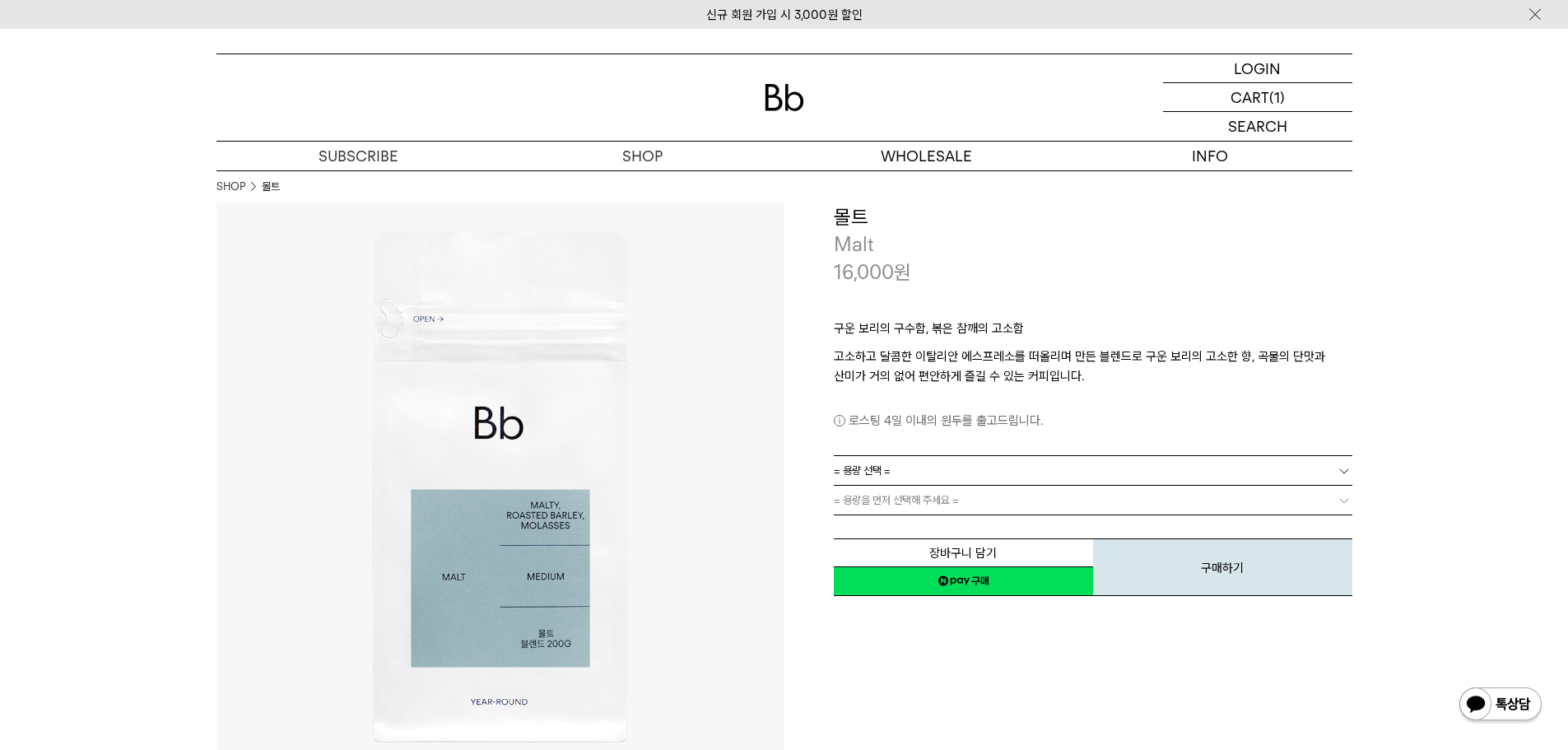
click at [919, 471] on link "= 용량 선택 =" at bounding box center [1093, 471] width 518 height 29
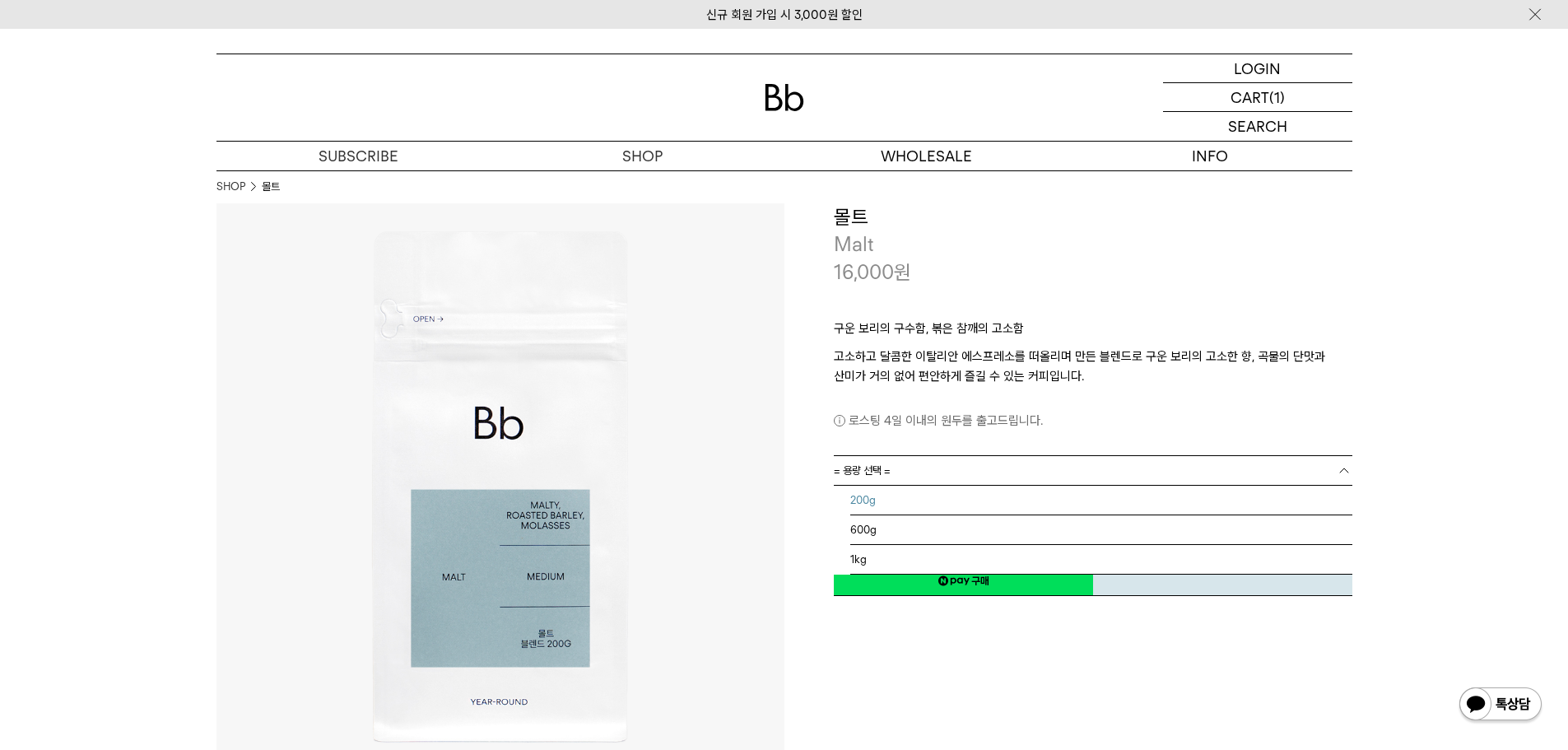
click at [912, 499] on li "200g" at bounding box center [1101, 500] width 502 height 30
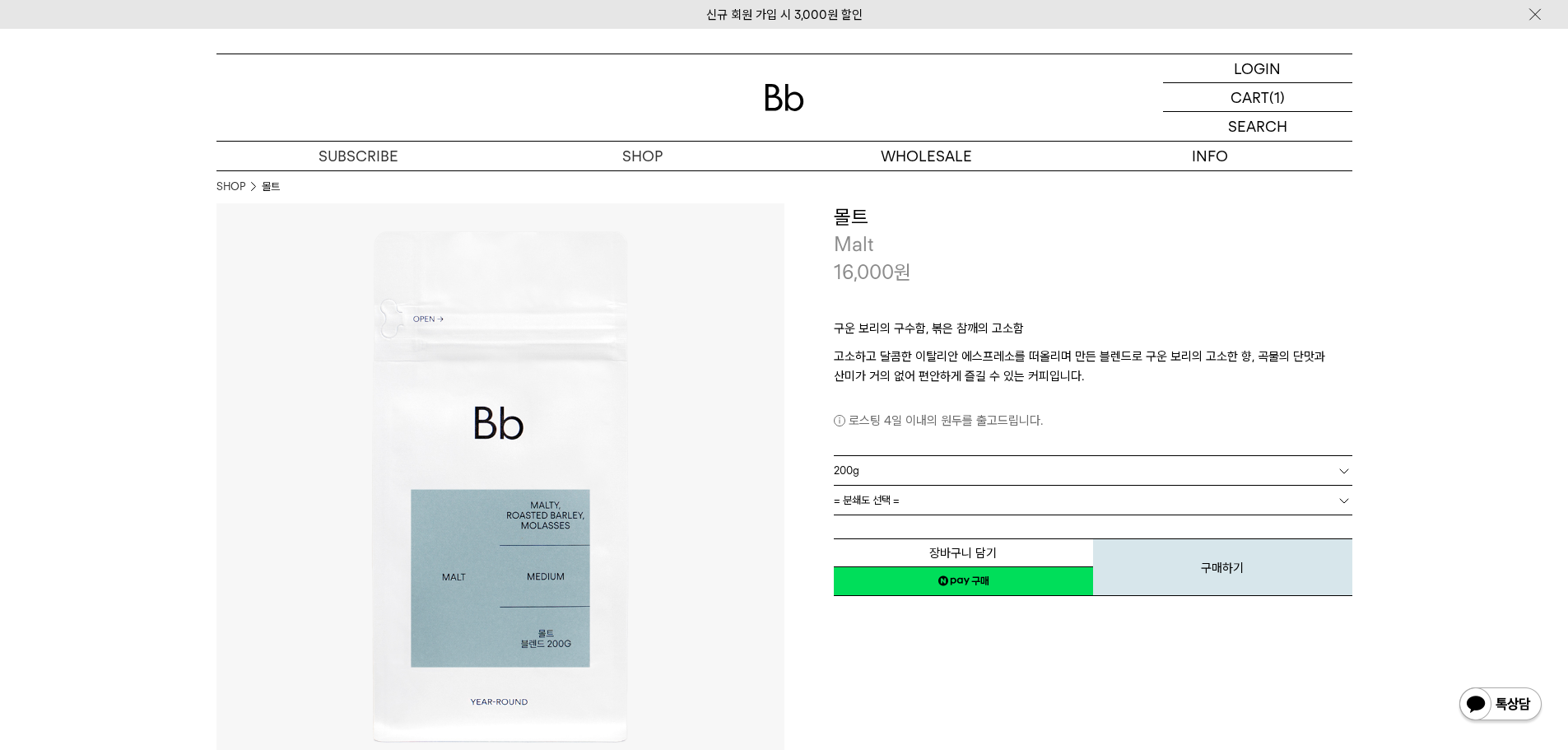
click at [928, 501] on link "= 분쇄도 선택 =" at bounding box center [1093, 500] width 518 height 29
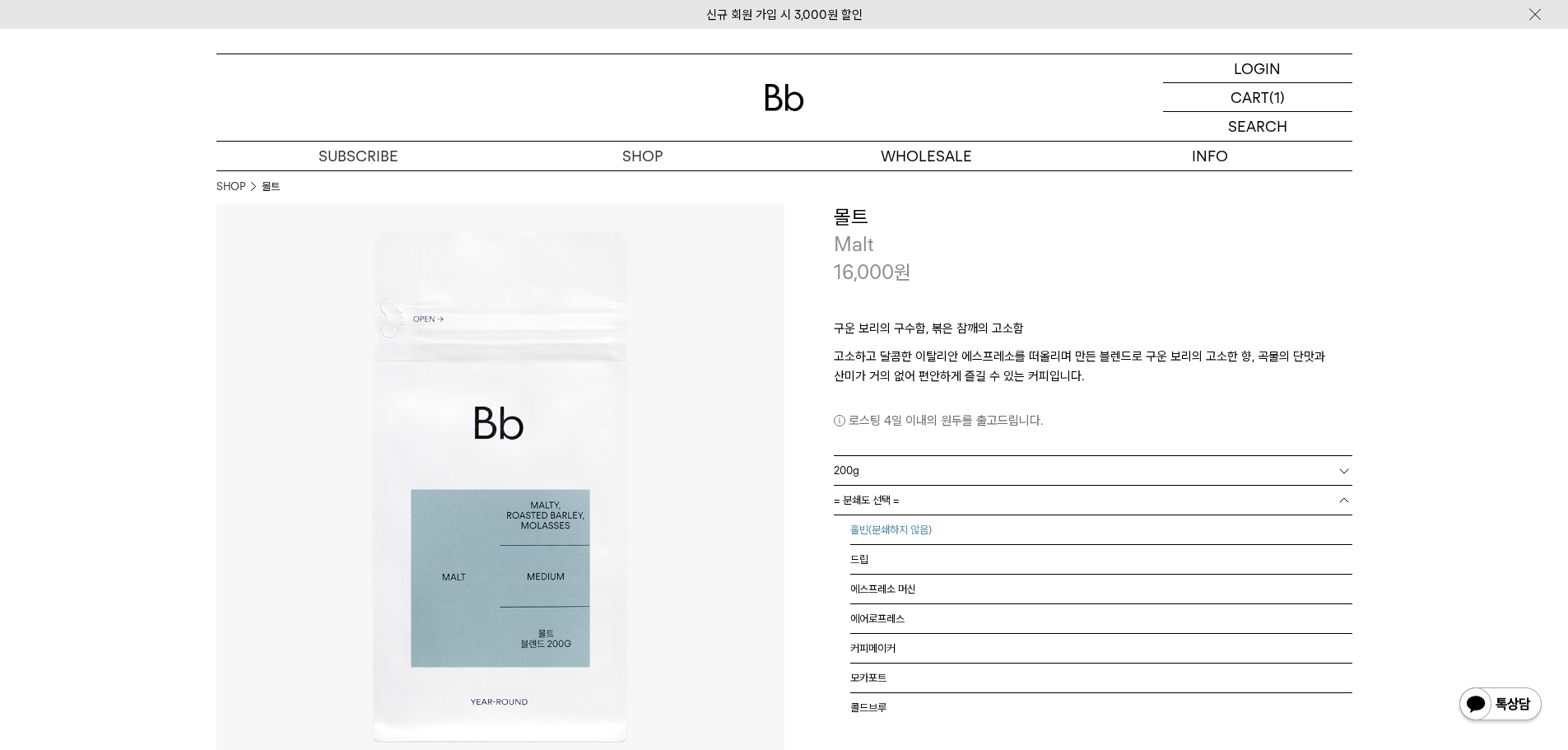
click at [924, 530] on li "홀빈(분쇄하지 않음)" at bounding box center [1101, 529] width 502 height 30
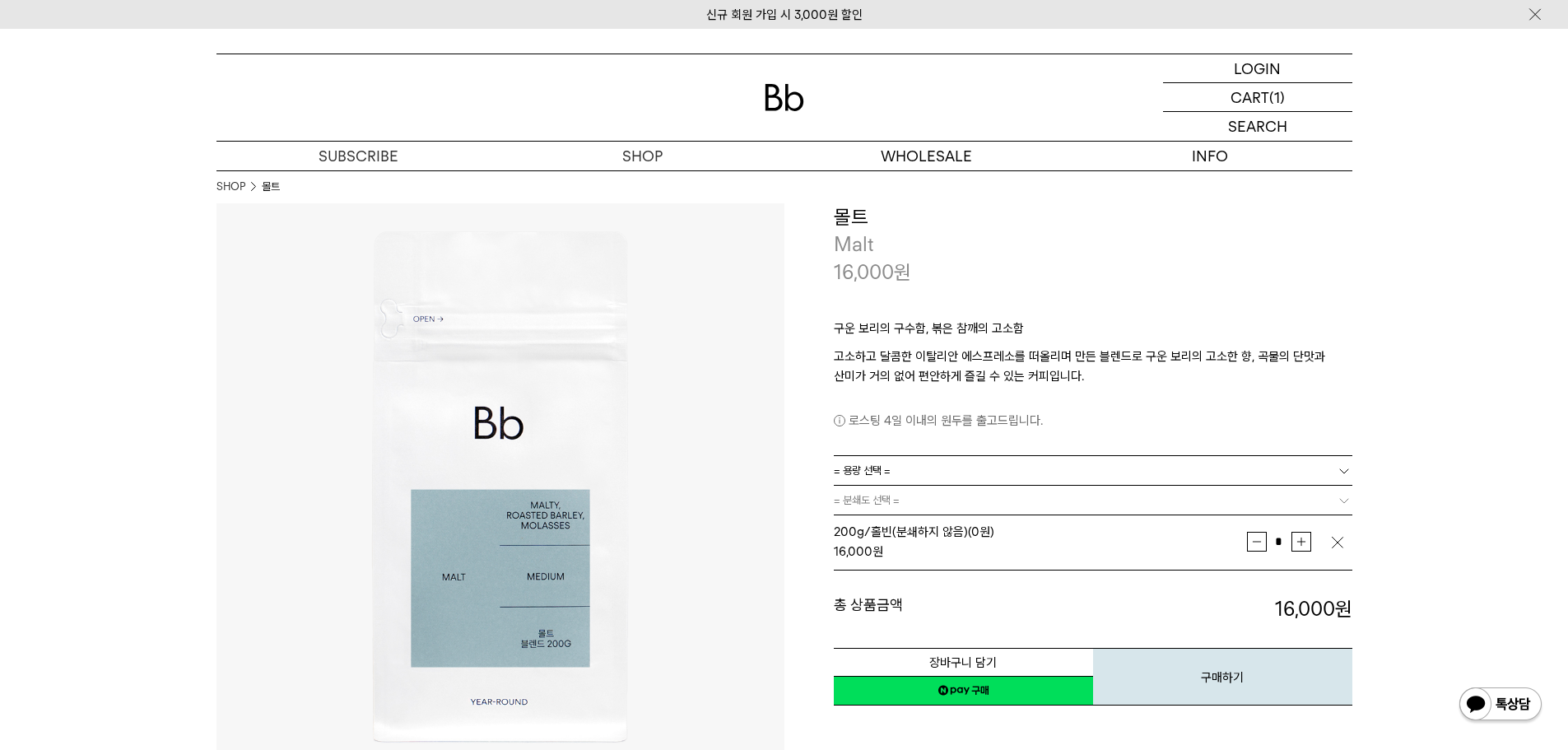
click at [1298, 554] on span "* 증가 감소" at bounding box center [1280, 541] width 65 height 25
click at [1300, 543] on button "증가" at bounding box center [1301, 541] width 20 height 20
type input "*"
click at [1011, 654] on button "장바구니 담기" at bounding box center [963, 662] width 259 height 29
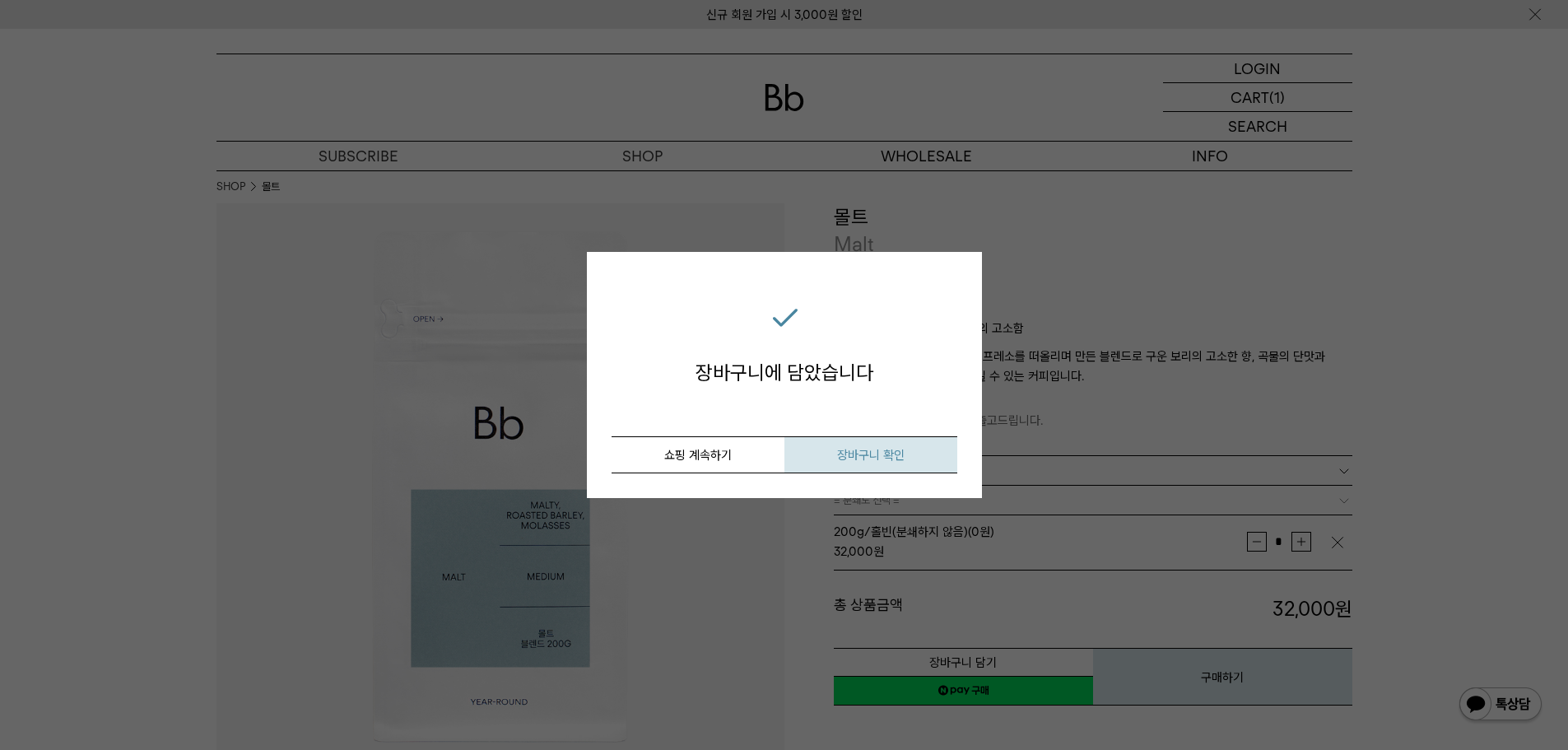
click at [853, 460] on span "장바구니 확인" at bounding box center [870, 454] width 67 height 14
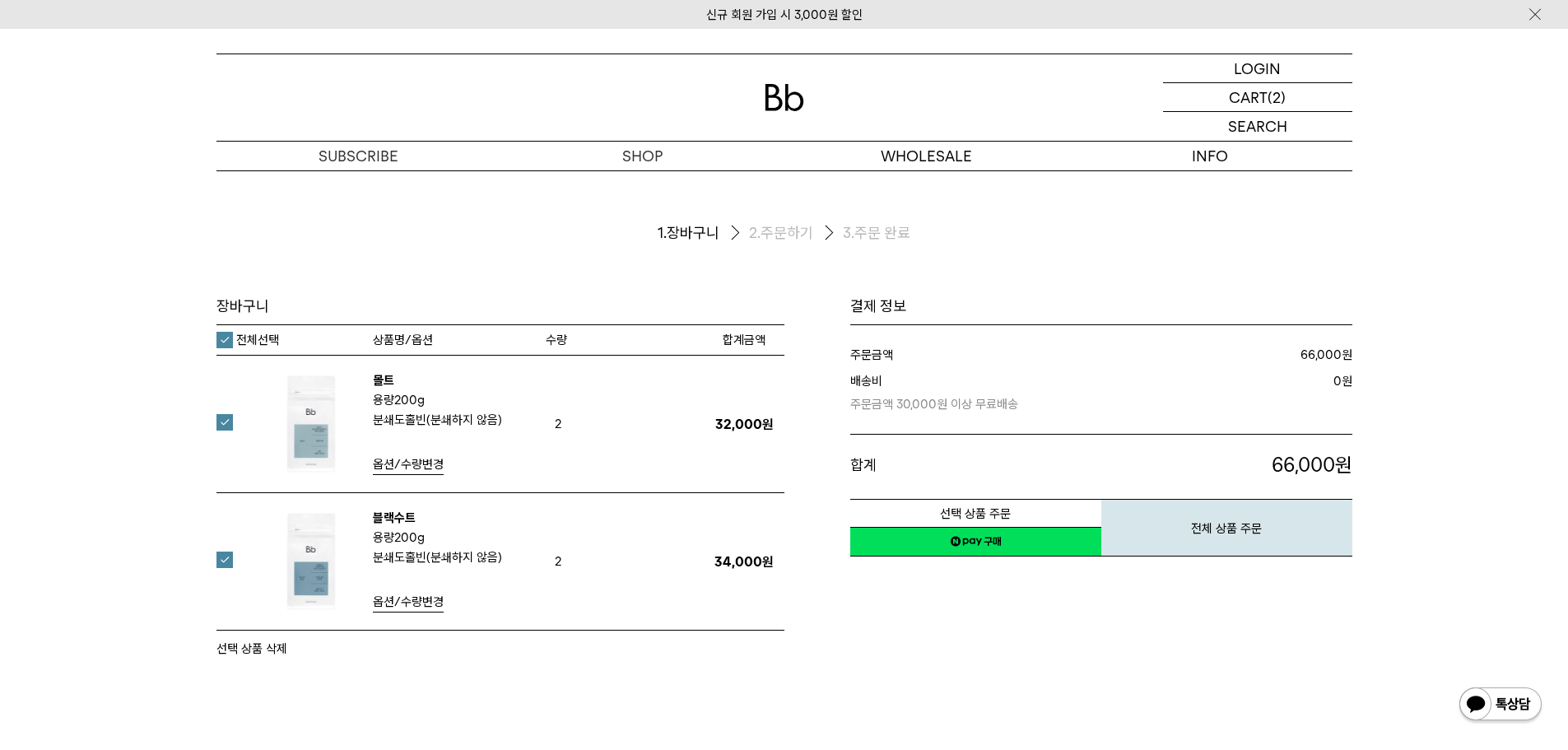
click at [1024, 539] on link "네이버페이 구매하기" at bounding box center [976, 541] width 251 height 30
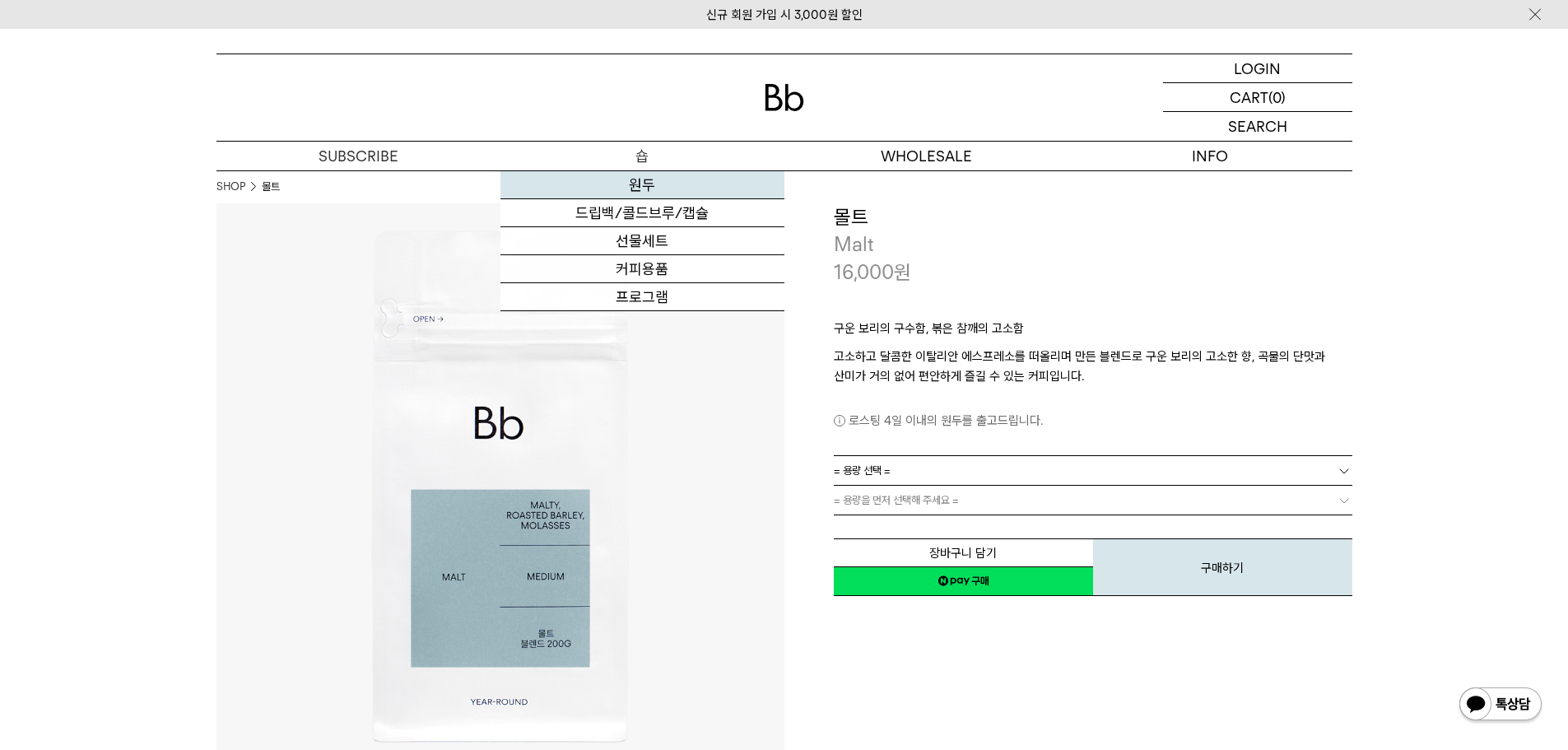
click at [642, 179] on link "원두" at bounding box center [642, 184] width 284 height 28
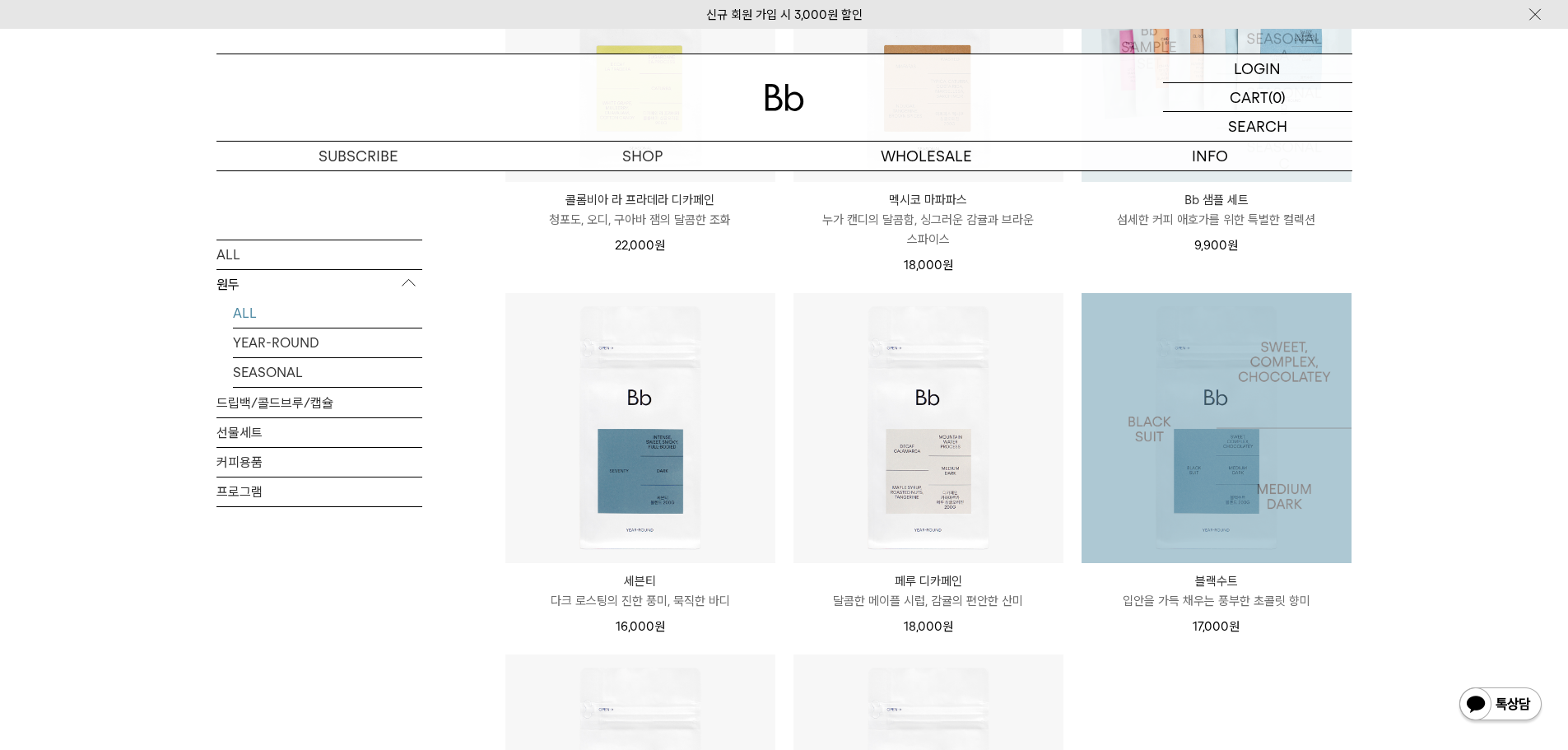
scroll to position [987, 0]
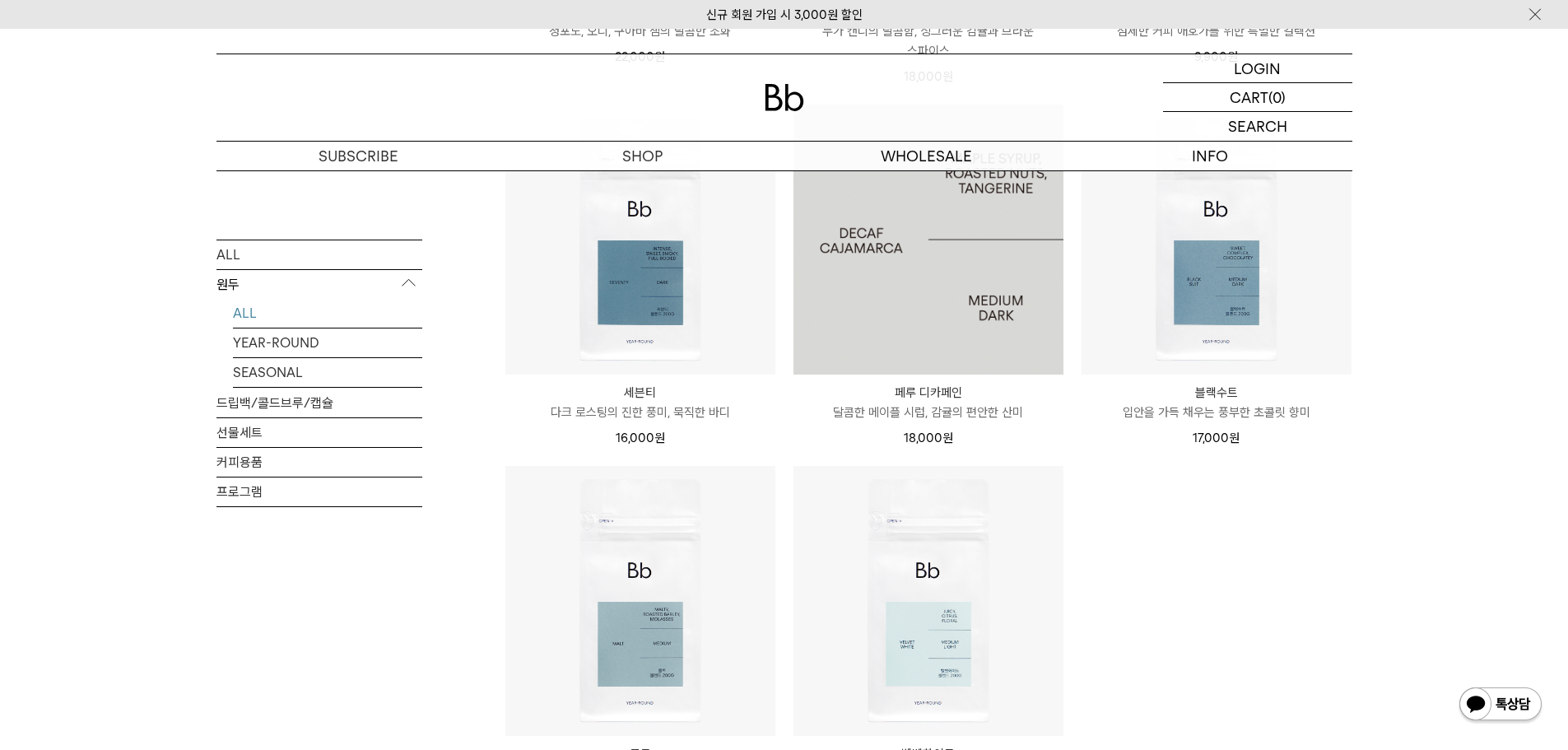
click at [946, 313] on img at bounding box center [929, 240] width 270 height 270
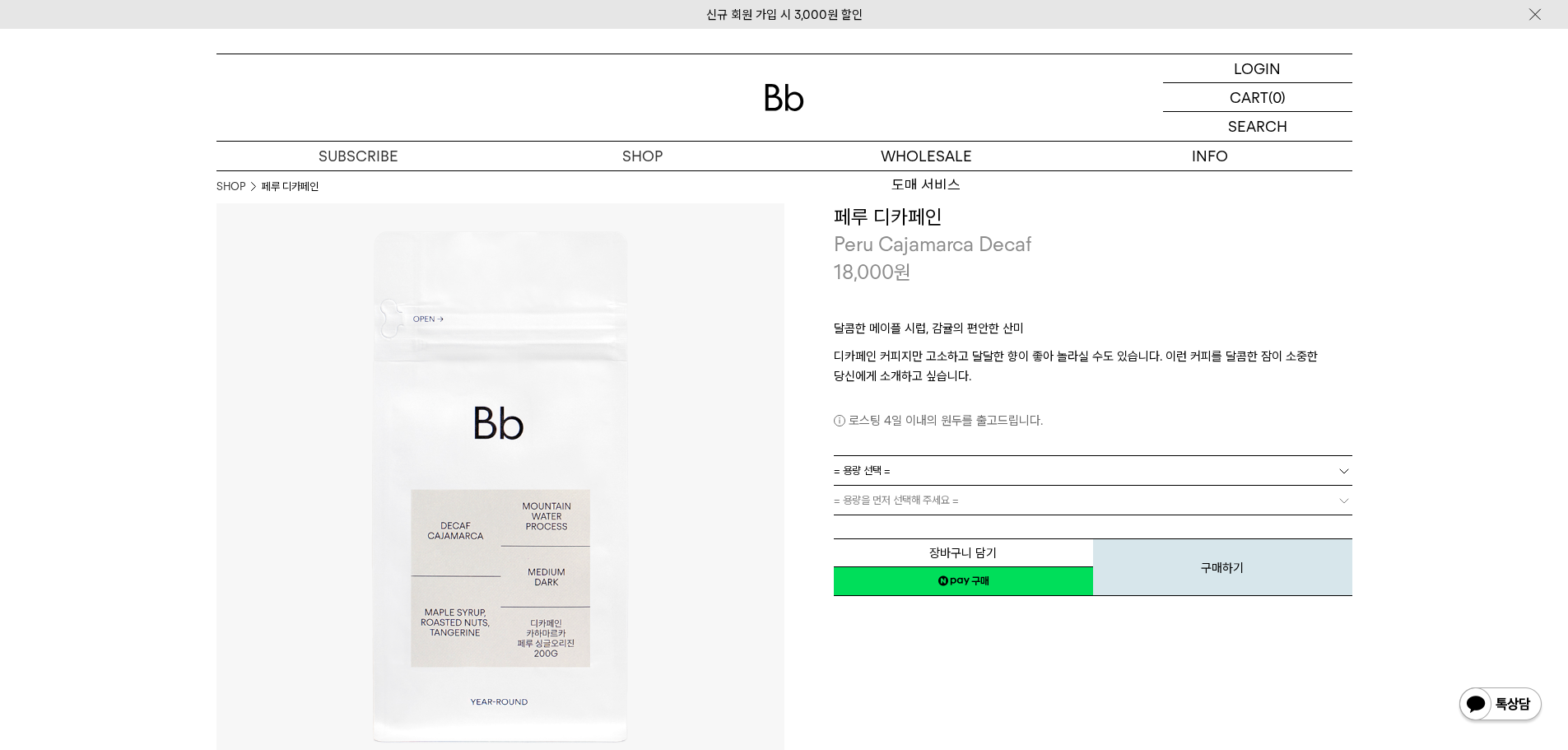
click at [783, 102] on img at bounding box center [784, 98] width 39 height 27
